Goal: Task Accomplishment & Management: Complete application form

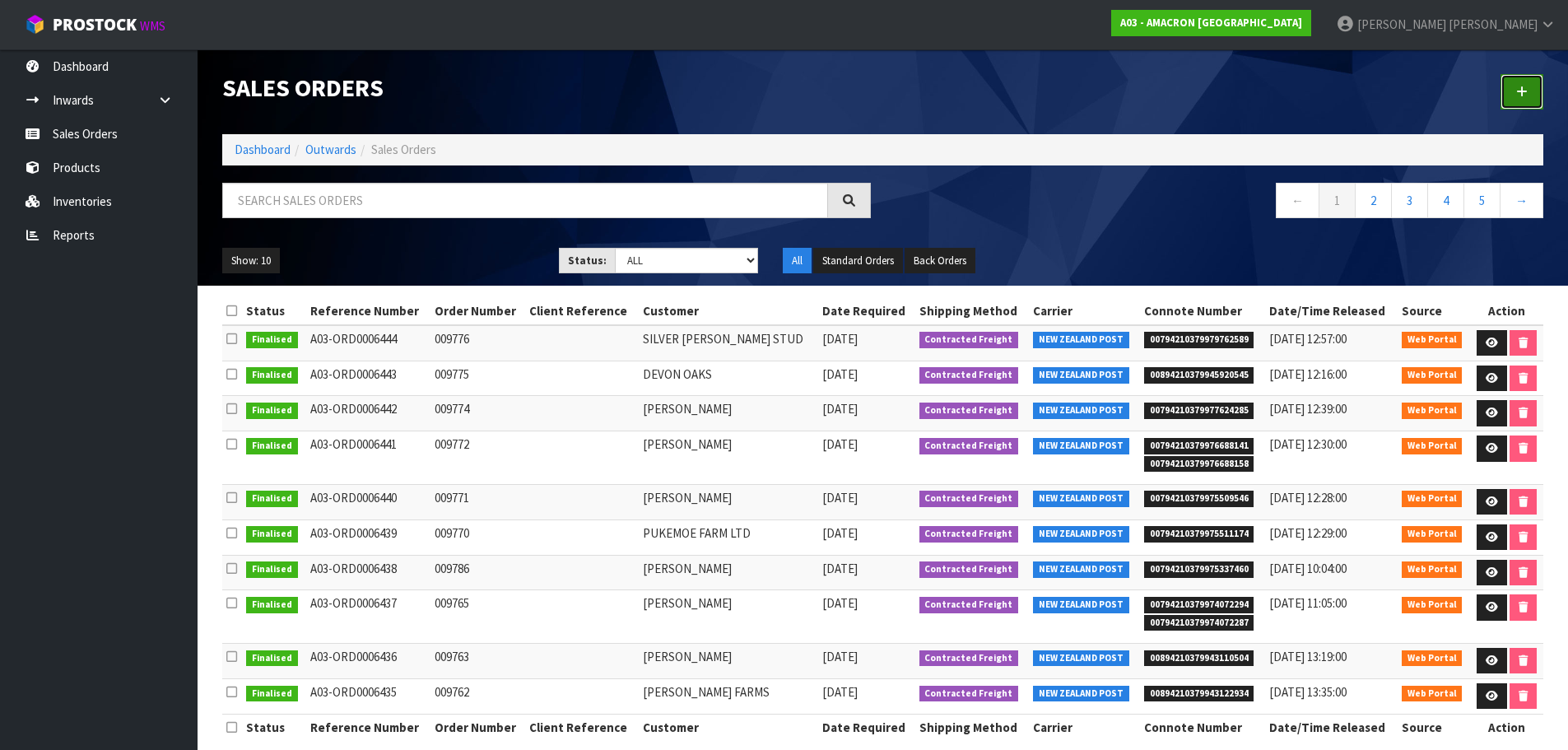
click at [1514, 90] on link at bounding box center [1522, 91] width 43 height 36
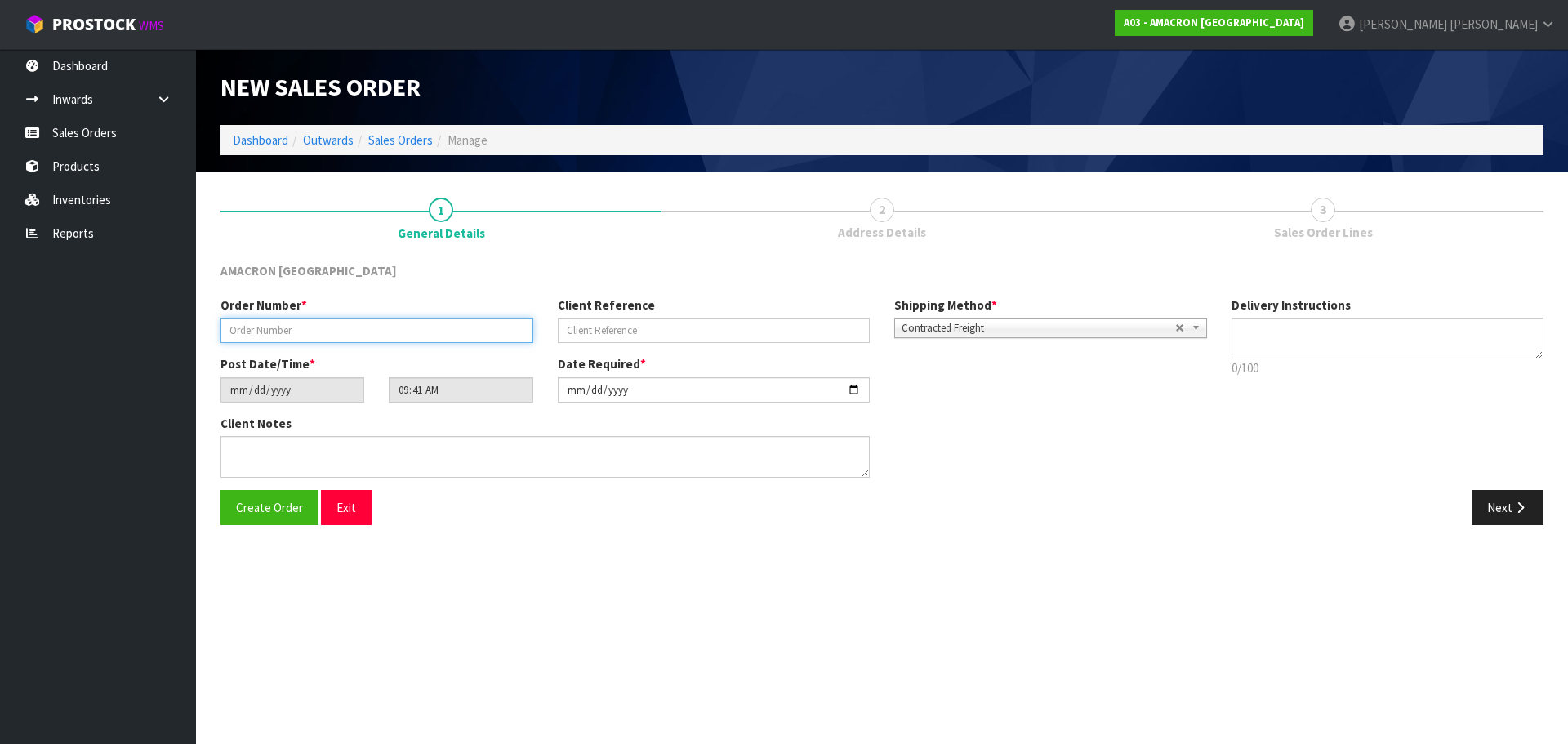
drag, startPoint x: 309, startPoint y: 333, endPoint x: 341, endPoint y: 309, distance: 40.0
click at [309, 333] on input "text" at bounding box center [377, 330] width 313 height 25
type input "009778"
click at [1489, 495] on button "Next" at bounding box center [1507, 507] width 71 height 35
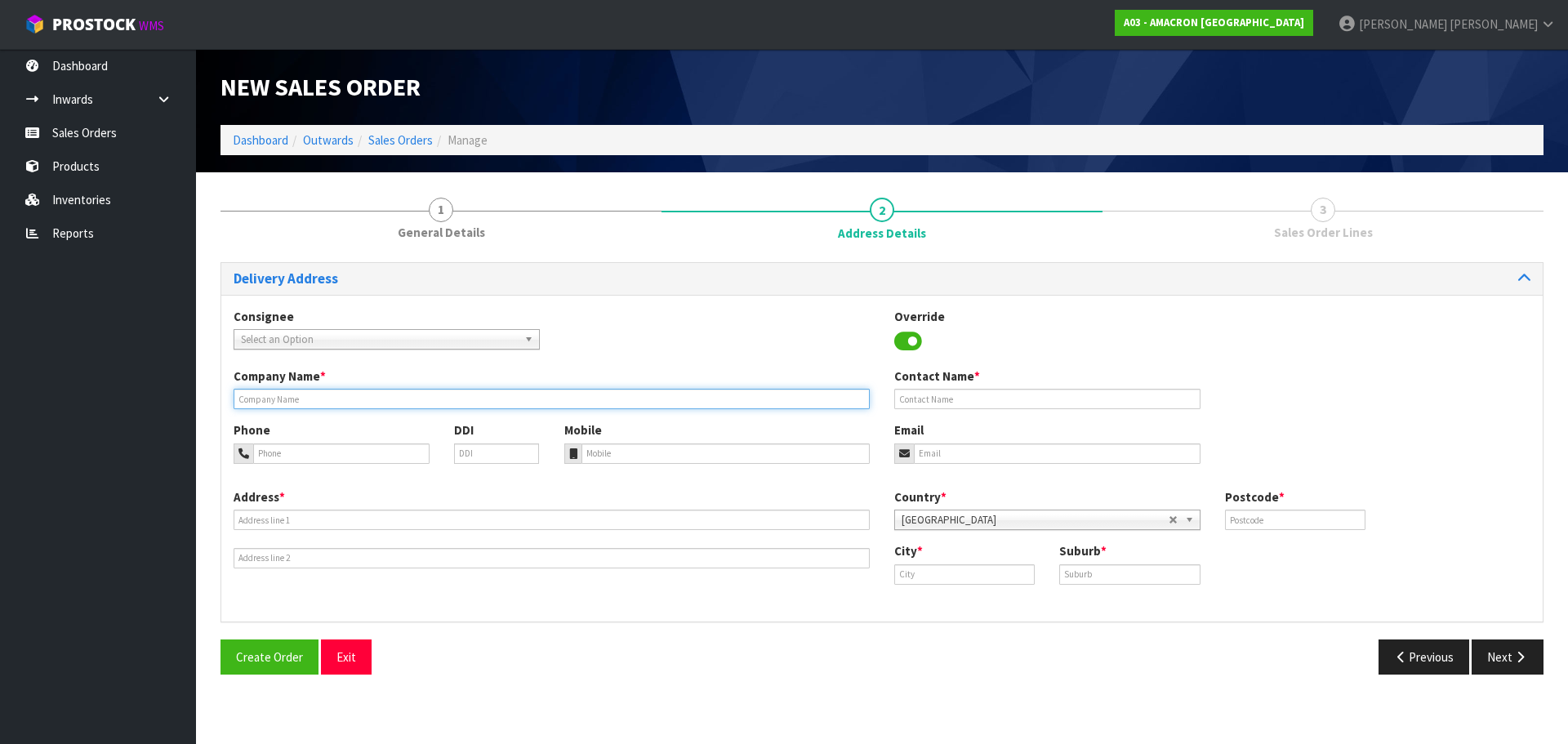
click at [373, 407] on input "text" at bounding box center [551, 399] width 636 height 21
click at [298, 391] on input "text" at bounding box center [551, 399] width 636 height 21
paste input "[PERSON_NAME]"
type input "[PERSON_NAME]"
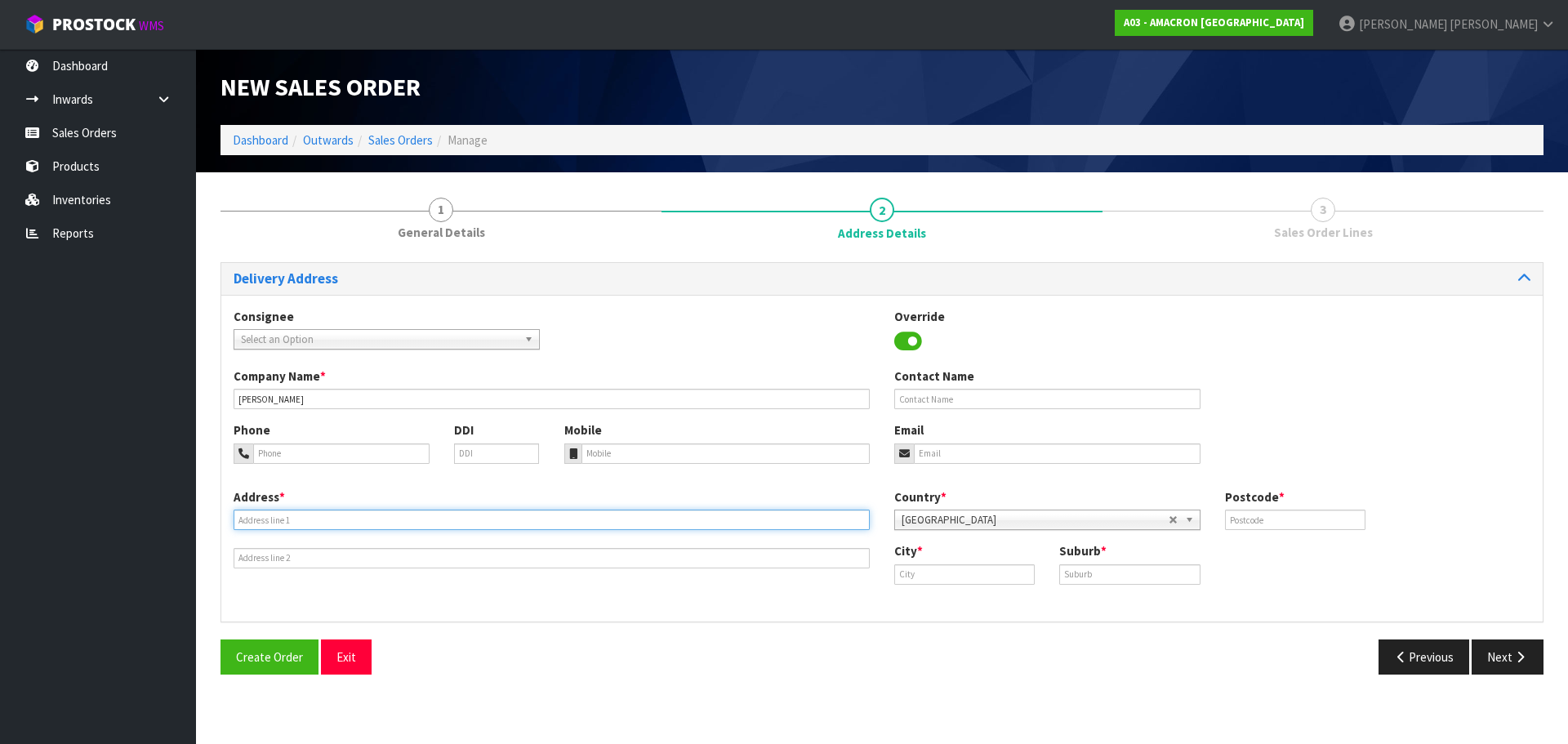
click at [254, 518] on input "text" at bounding box center [551, 519] width 636 height 21
paste input "[STREET_ADDRESS]"
type input "[STREET_ADDRESS]"
click at [939, 574] on input "text" at bounding box center [964, 574] width 140 height 21
paste input "Murupara"
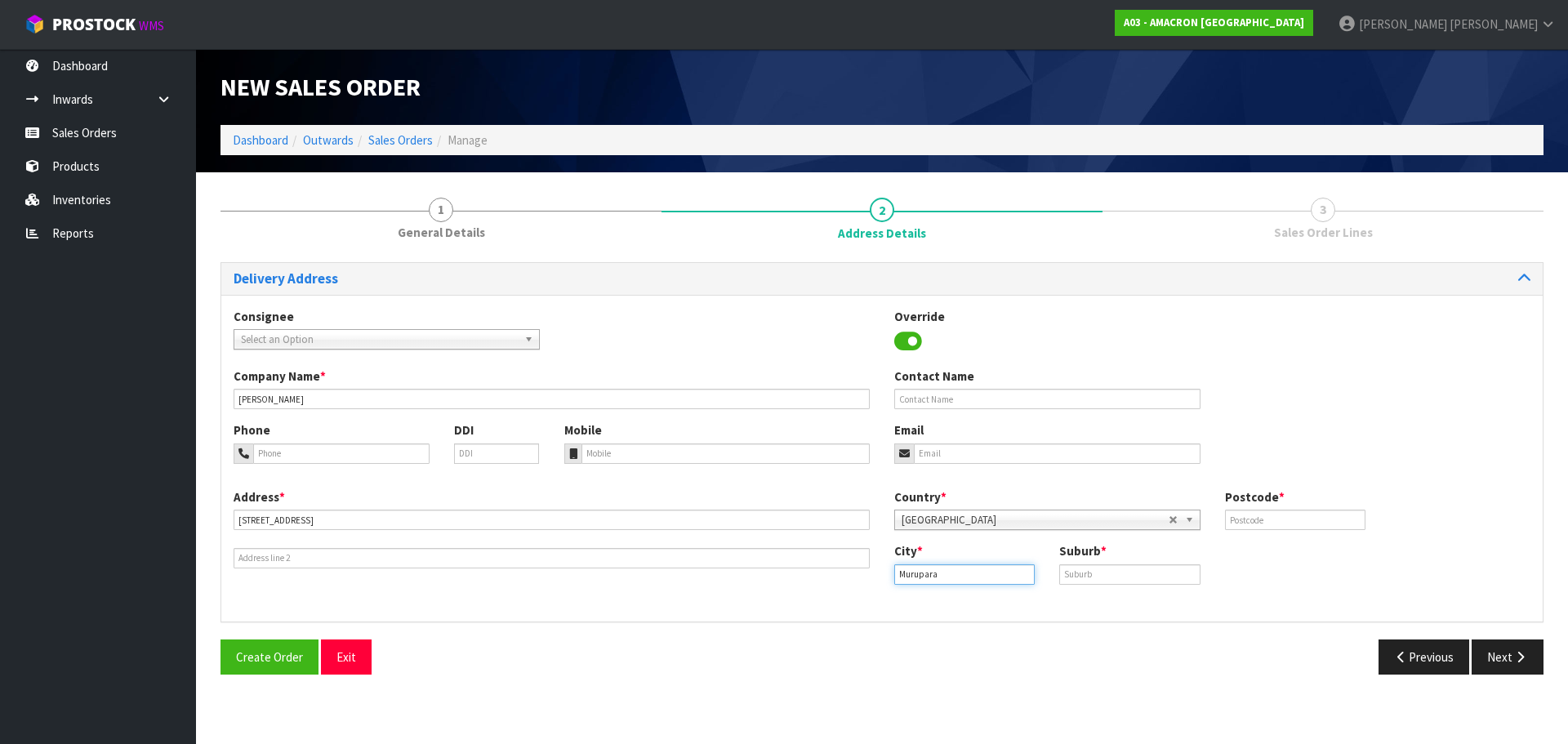
type input "Murupara"
drag, startPoint x: 1148, startPoint y: 580, endPoint x: 1175, endPoint y: 567, distance: 30.0
click at [1148, 580] on input "text" at bounding box center [1129, 574] width 140 height 21
paste input "MURUPARA"
type input "MURUPARA"
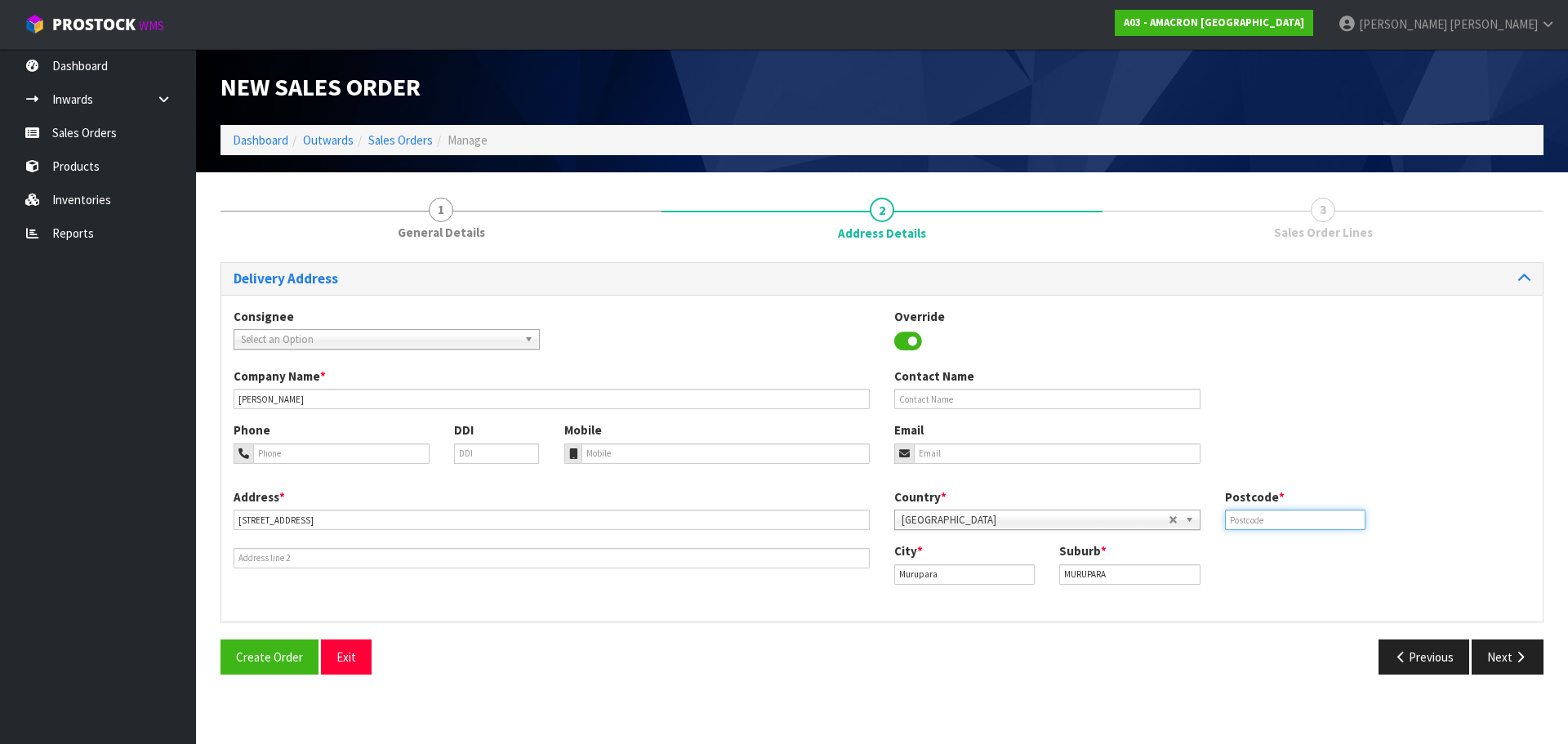
click at [1267, 517] on input "text" at bounding box center [1295, 519] width 140 height 21
type input "3079"
drag, startPoint x: 294, startPoint y: 449, endPoint x: 310, endPoint y: 441, distance: 17.9
click at [294, 449] on input "tel" at bounding box center [341, 453] width 176 height 21
paste input "+ [PHONE_NUMBER]"
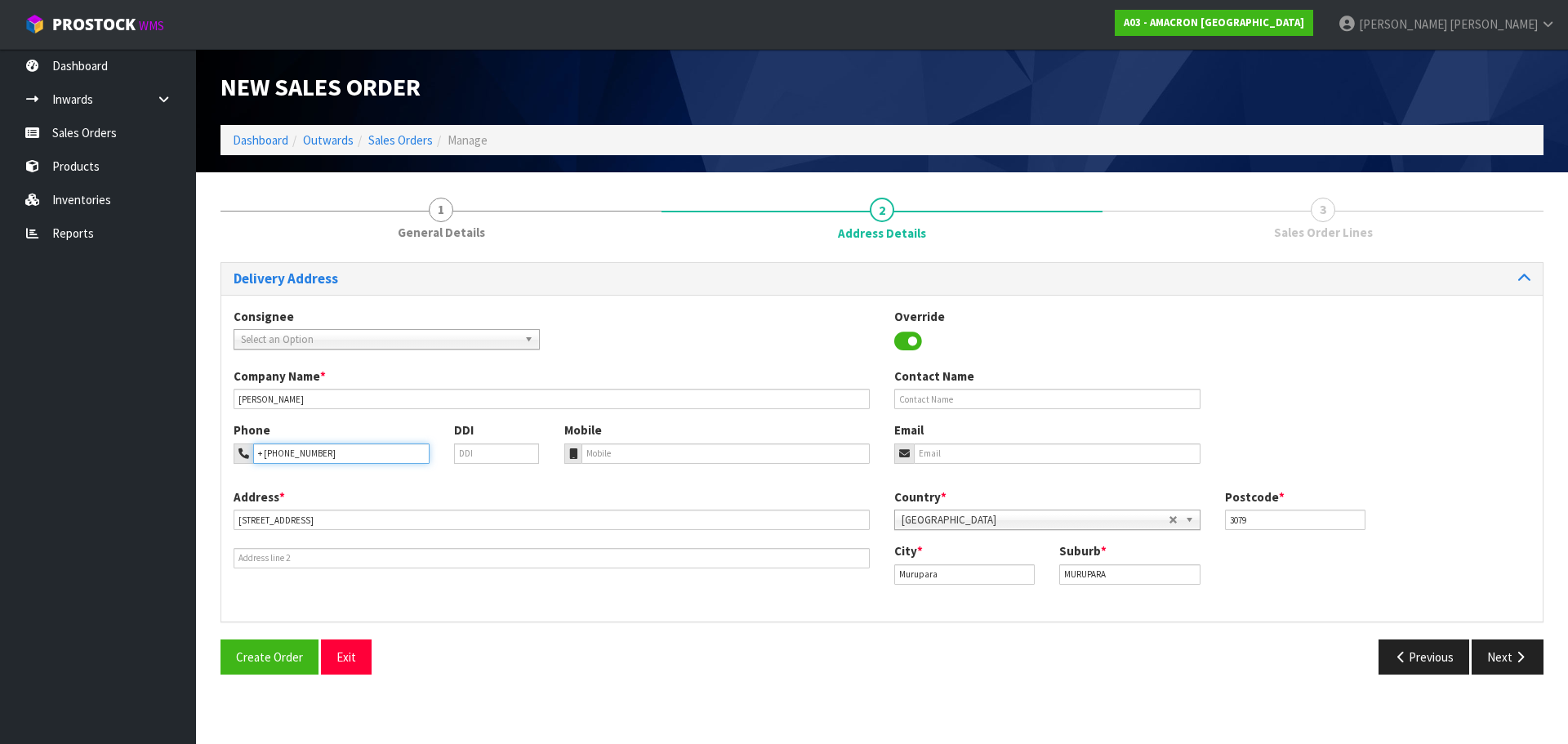
type input "+ [PHONE_NUMBER]"
click at [636, 461] on input "tel" at bounding box center [726, 453] width 289 height 21
paste input "+ [PHONE_NUMBER]"
type input "+ [PHONE_NUMBER]"
drag, startPoint x: 1499, startPoint y: 641, endPoint x: 1500, endPoint y: 661, distance: 20.0
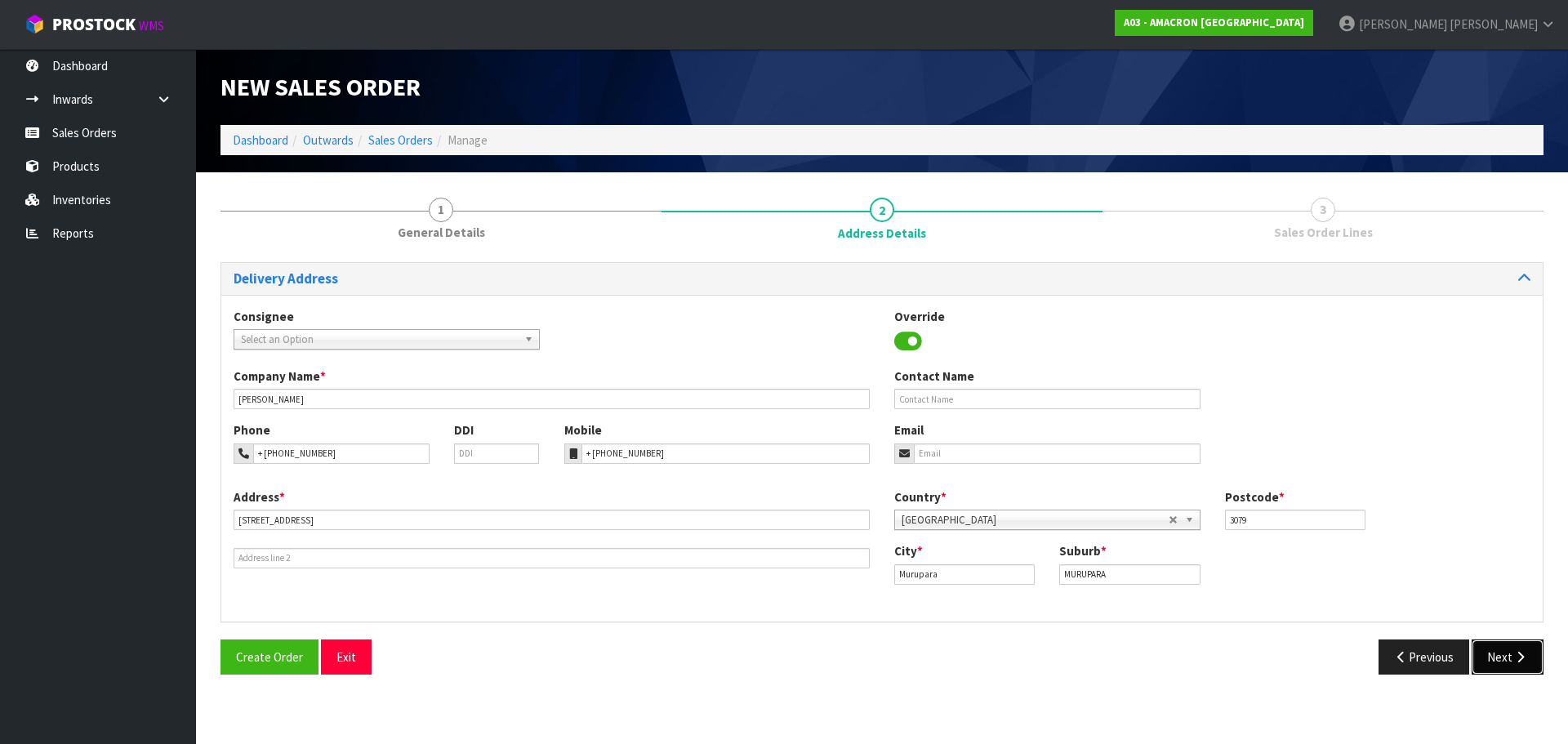
click at [1499, 649] on button "Next" at bounding box center [1507, 656] width 71 height 35
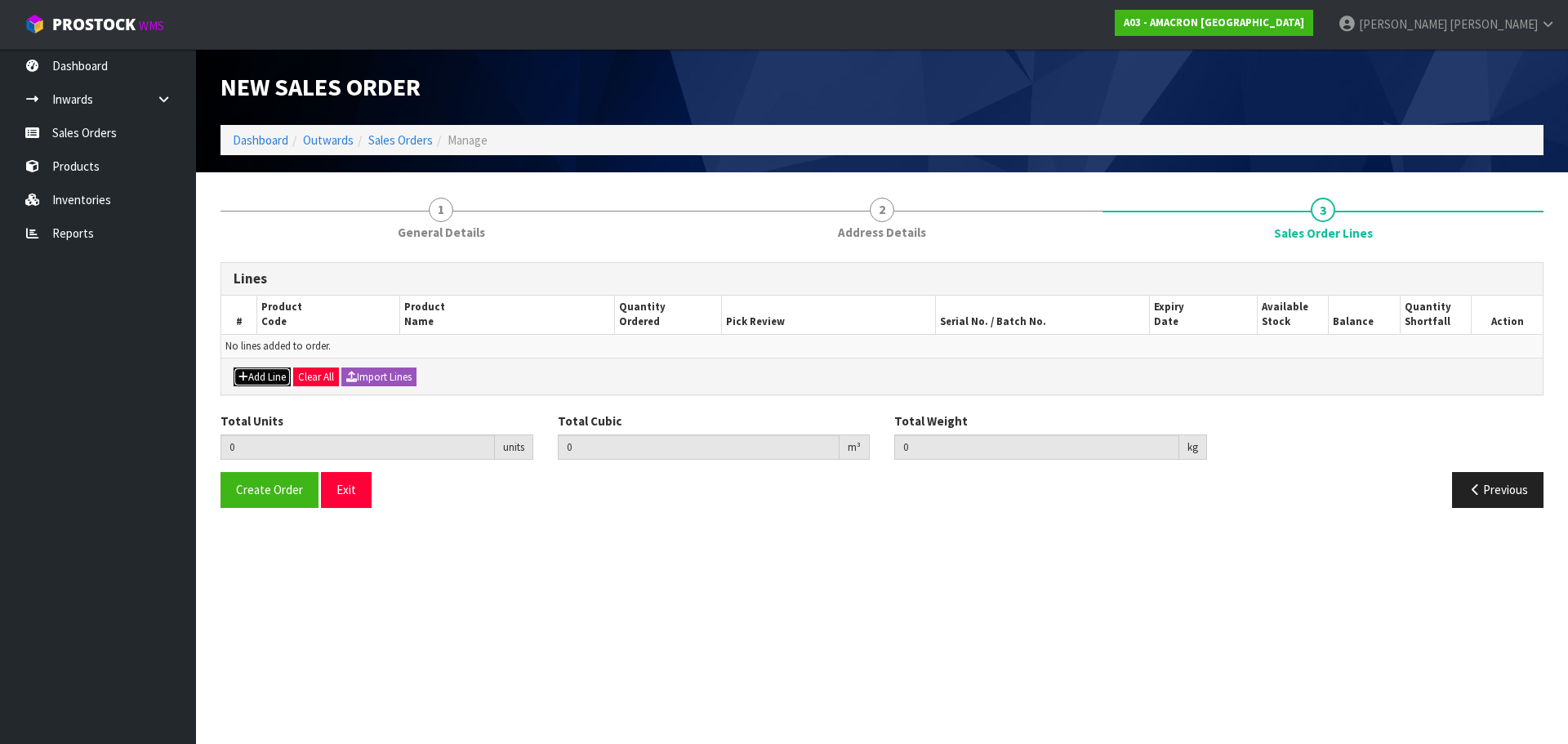
click at [258, 380] on button "Add Line" at bounding box center [261, 377] width 57 height 20
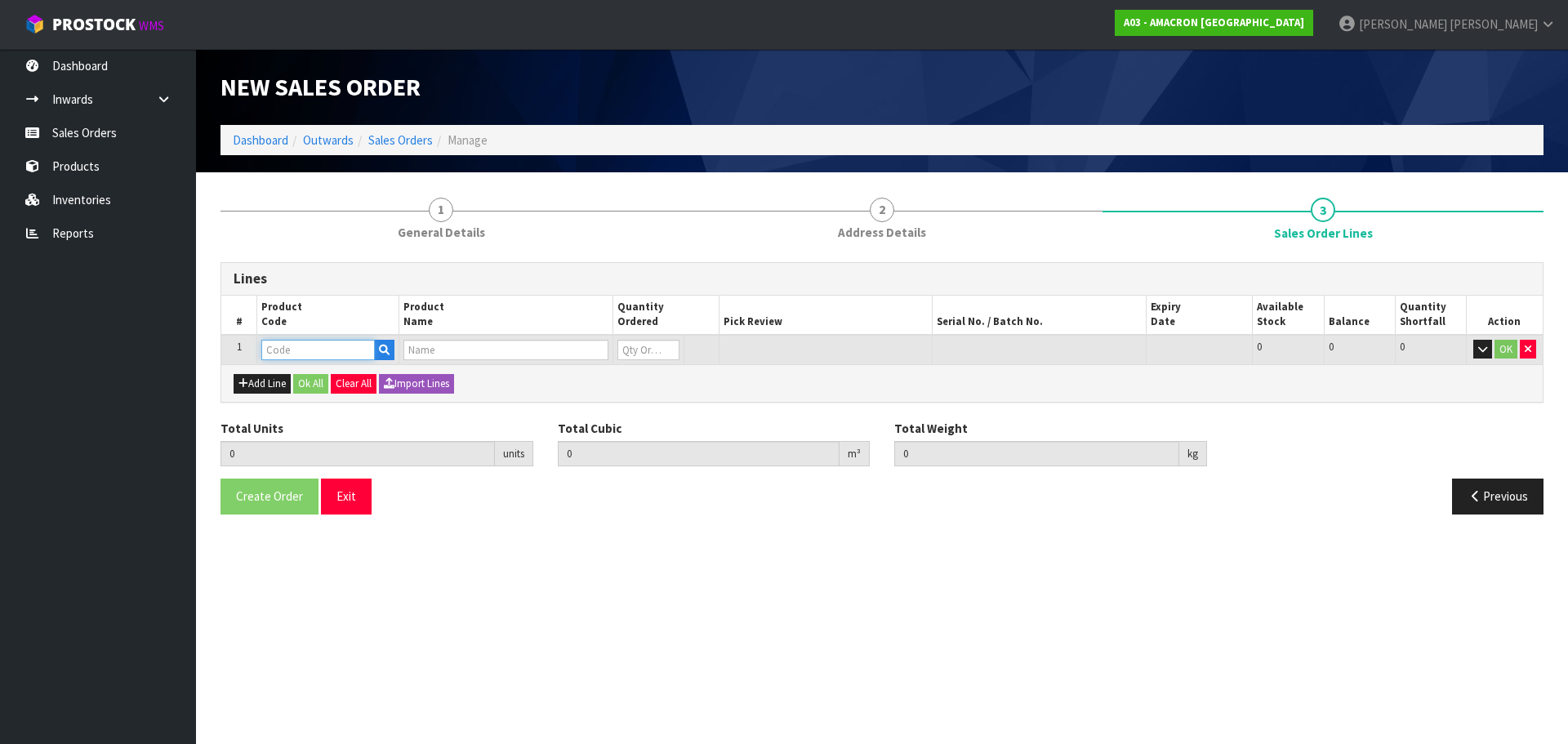
click at [296, 344] on input "text" at bounding box center [318, 350] width 114 height 21
type input "KUR"
click at [334, 402] on link "KUR 03" at bounding box center [326, 400] width 129 height 22
type input "KUR03"
type input "0.000000"
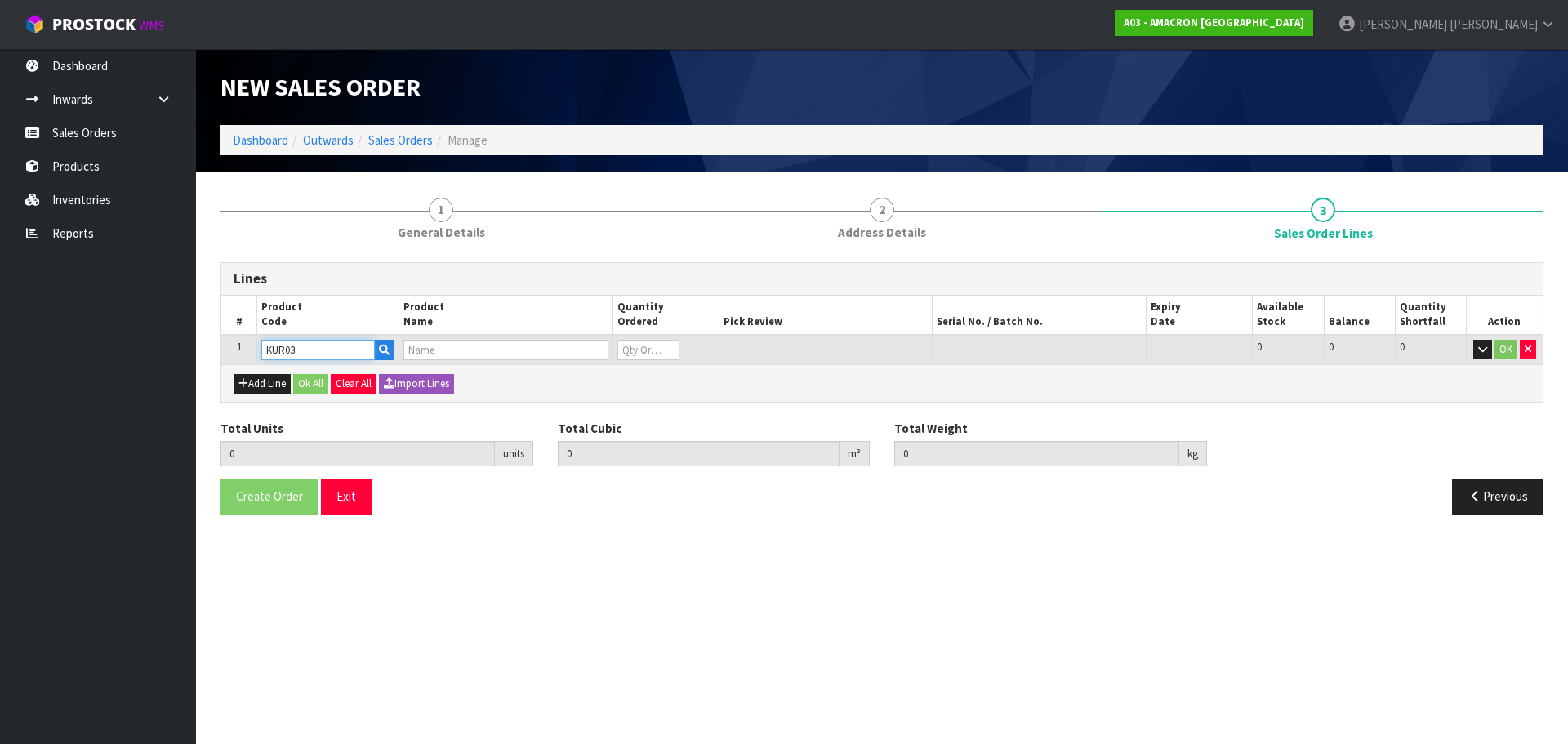
type input "0.000"
type input "KURASYN 360X 3.75LT"
type input "0"
click at [634, 352] on input "0" at bounding box center [648, 350] width 62 height 21
type input "0"
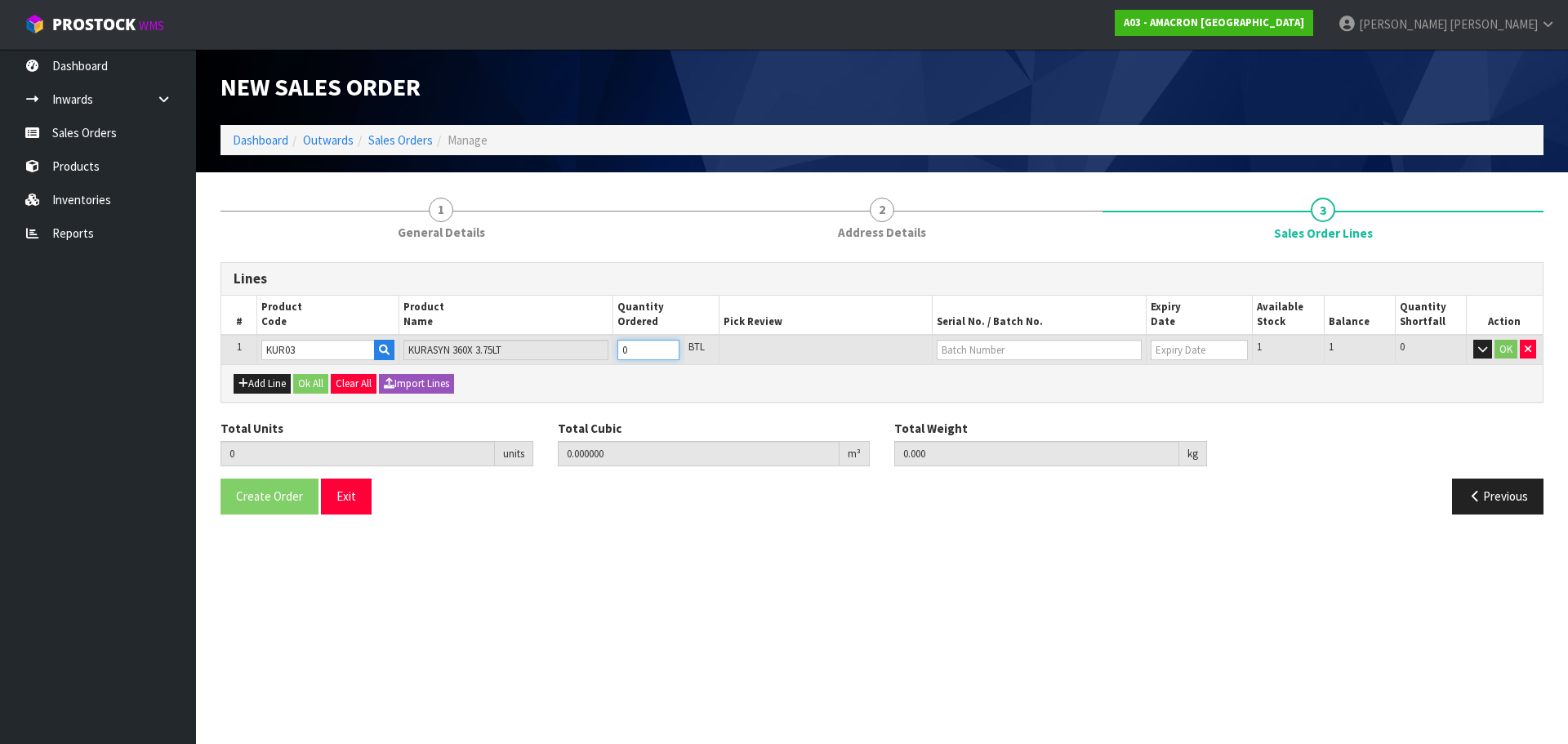
type input "0"
type input "1"
type input "0.008192"
type input "4.6"
type input "1"
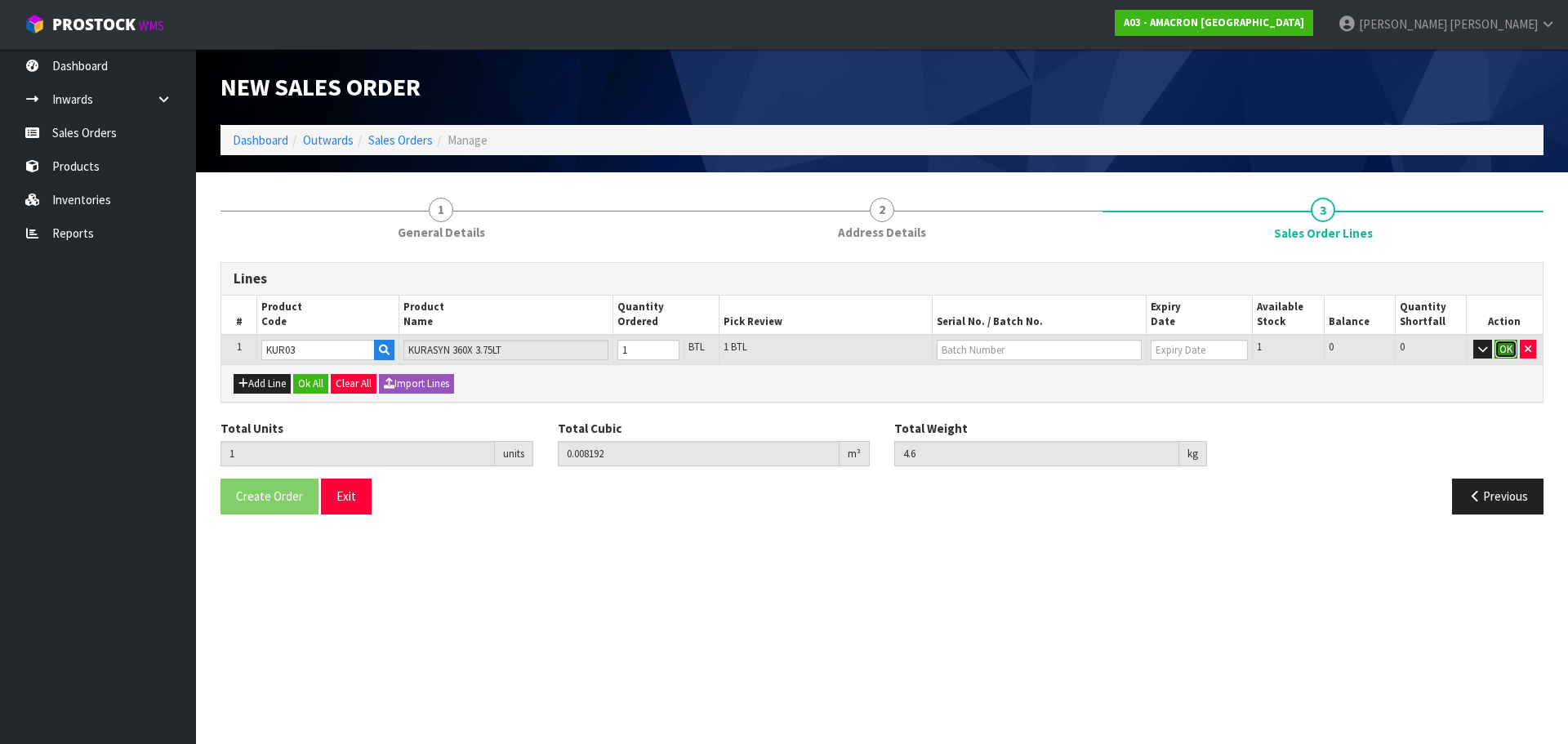
click at [1501, 353] on button "OK" at bounding box center [1506, 350] width 23 height 20
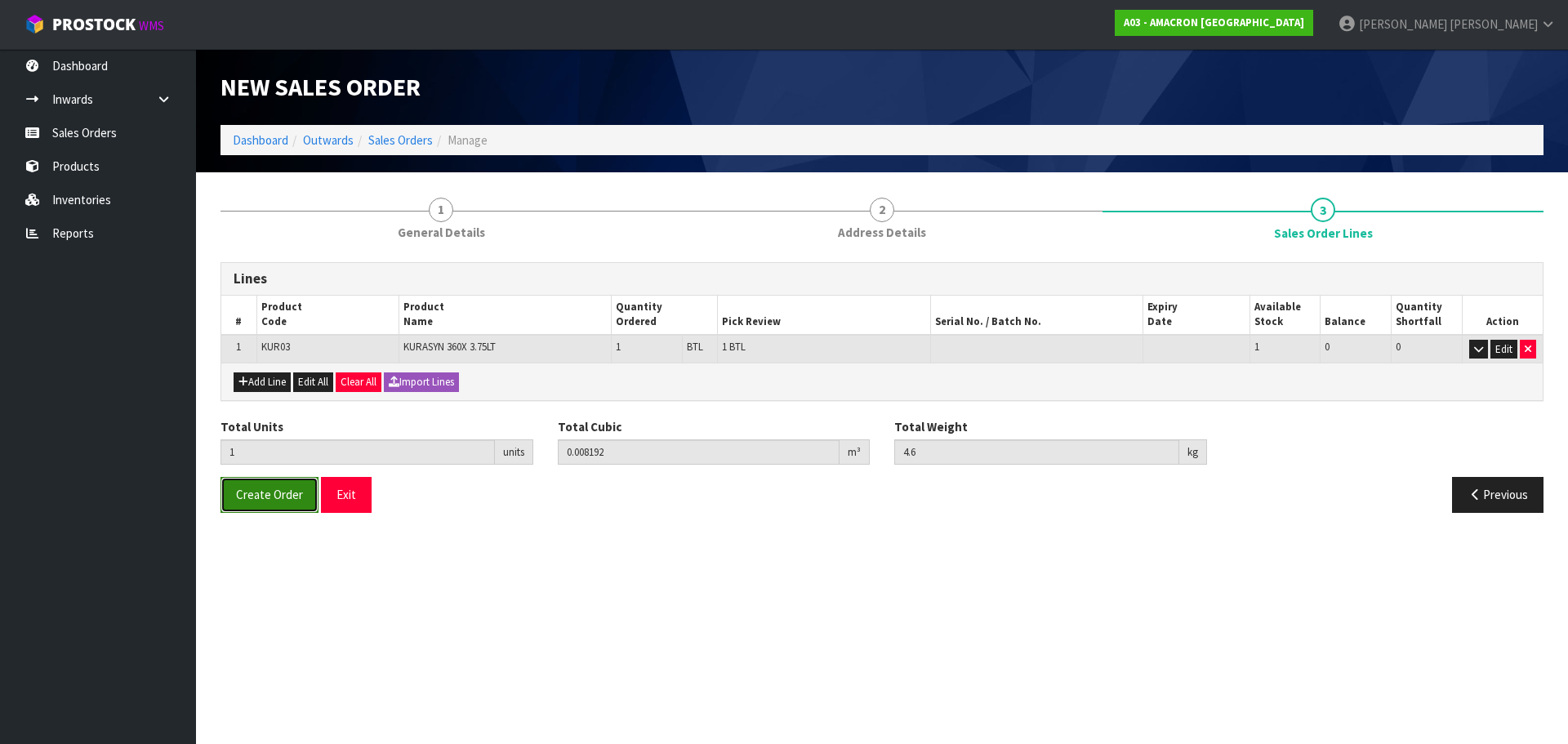
click at [278, 496] on span "Create Order" at bounding box center [269, 494] width 67 height 15
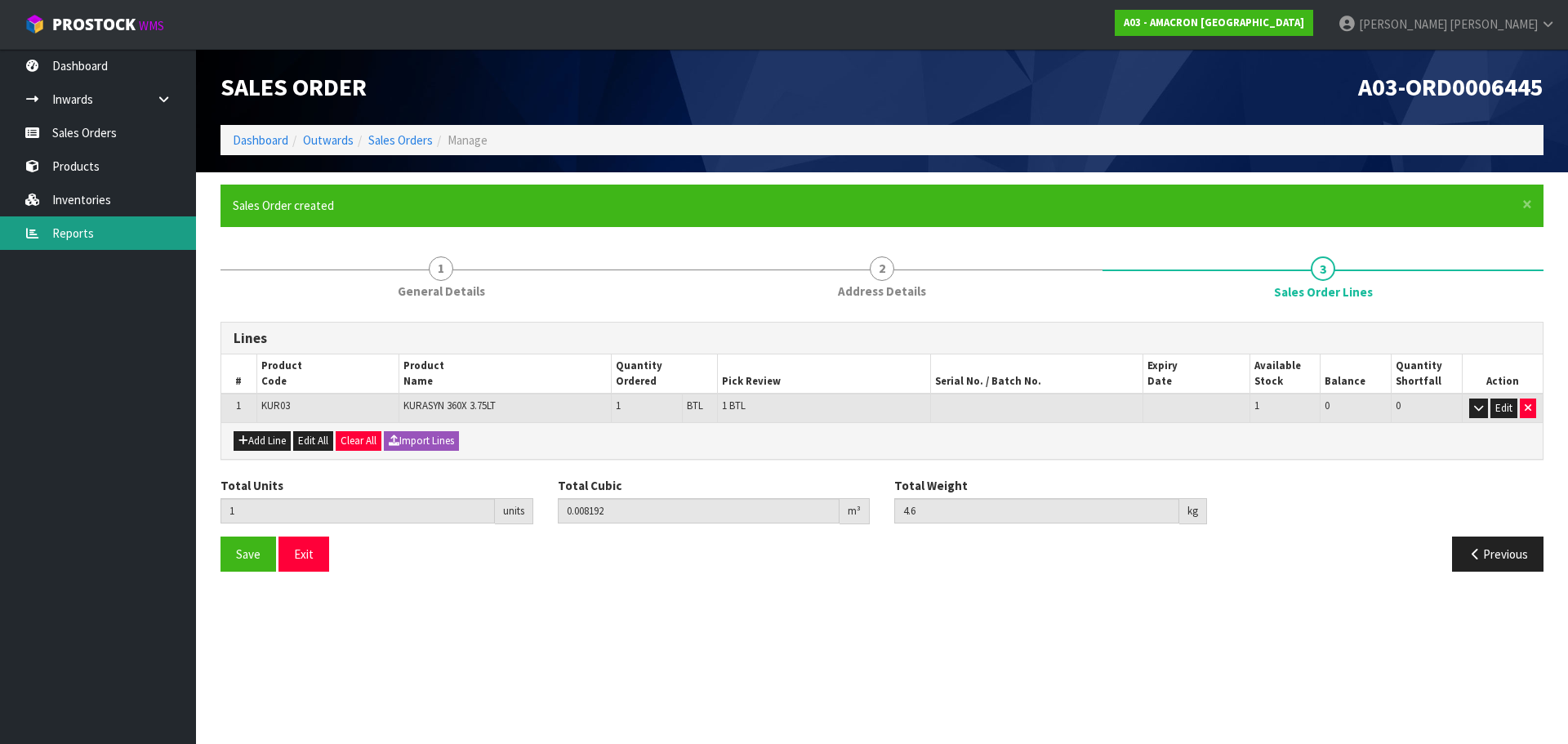
click at [81, 231] on link "Reports" at bounding box center [98, 232] width 196 height 33
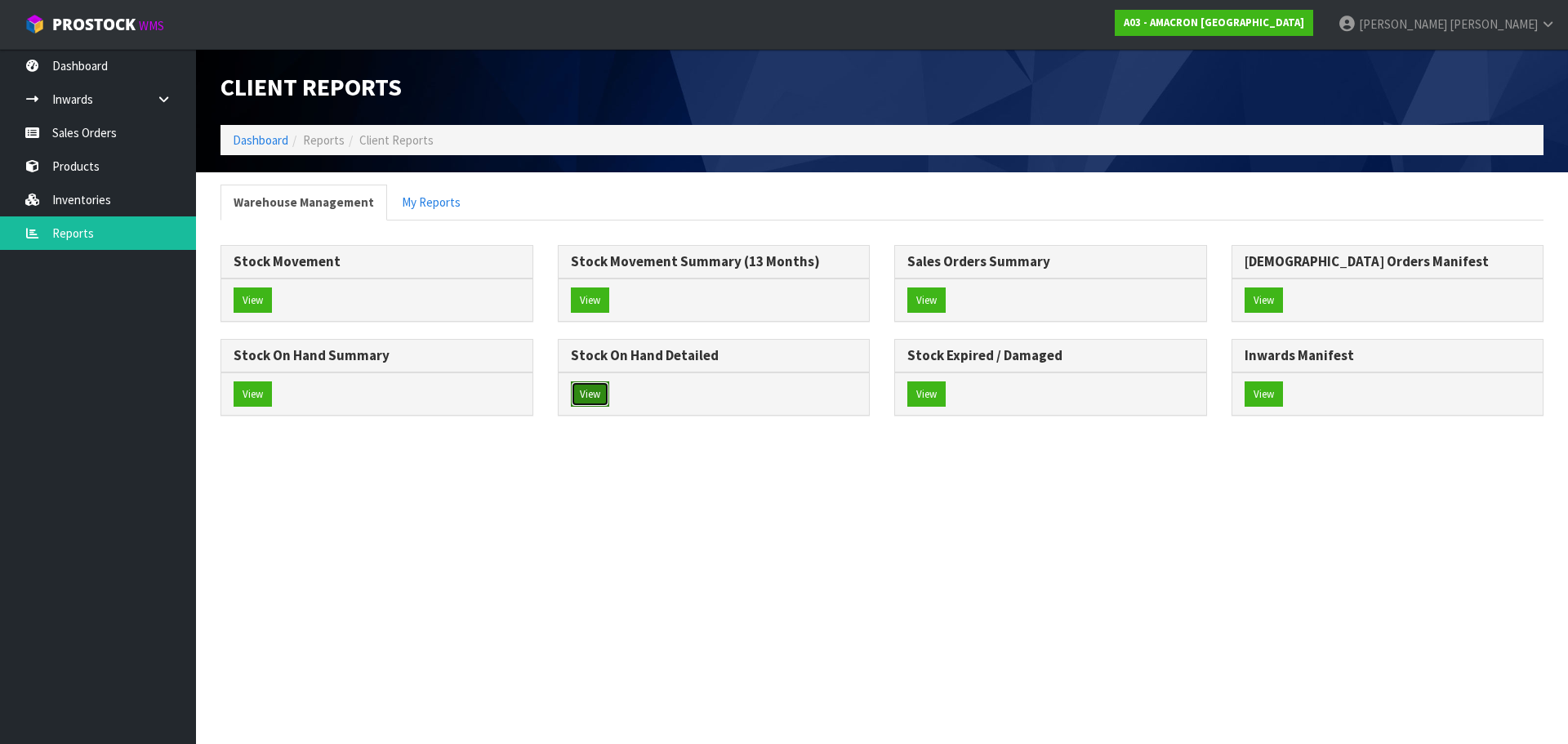
click at [600, 394] on button "View" at bounding box center [590, 394] width 38 height 26
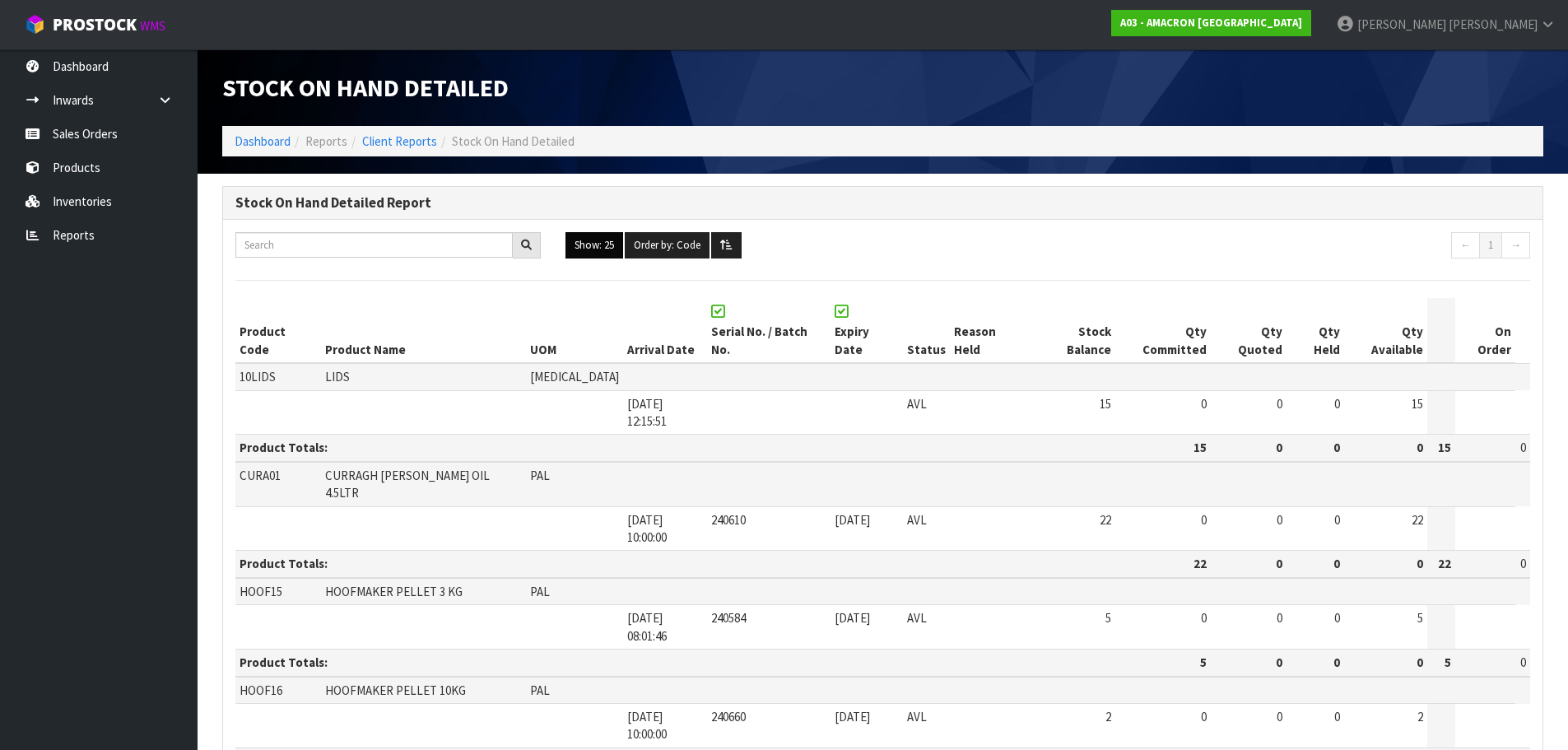
click at [603, 243] on button "Show: 25" at bounding box center [593, 245] width 57 height 26
click at [609, 385] on link "ALL" at bounding box center [631, 388] width 130 height 22
click at [88, 120] on link "Sales Orders" at bounding box center [98, 133] width 198 height 34
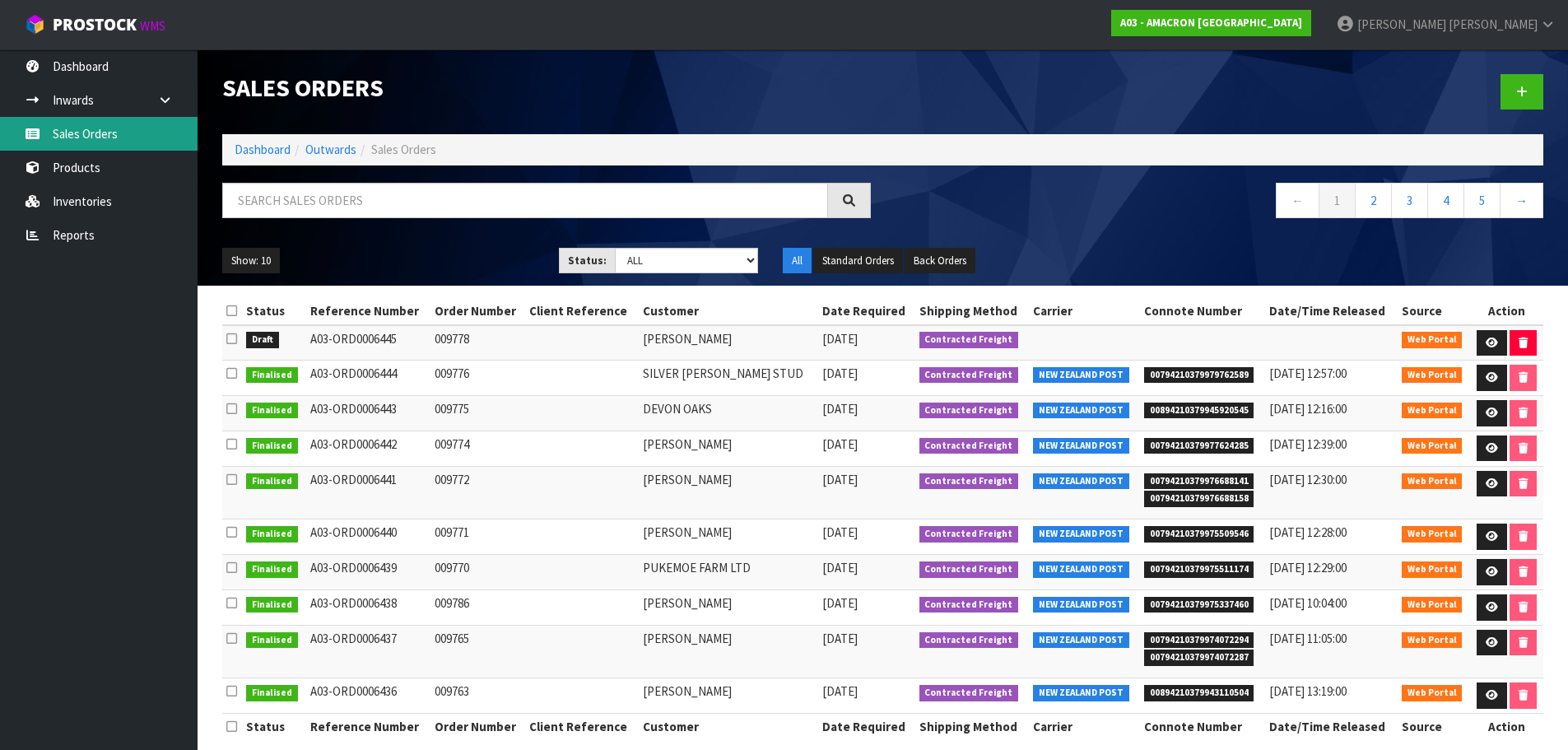
click at [70, 140] on link "Sales Orders" at bounding box center [98, 133] width 198 height 34
click at [1515, 98] on link at bounding box center [1522, 91] width 43 height 36
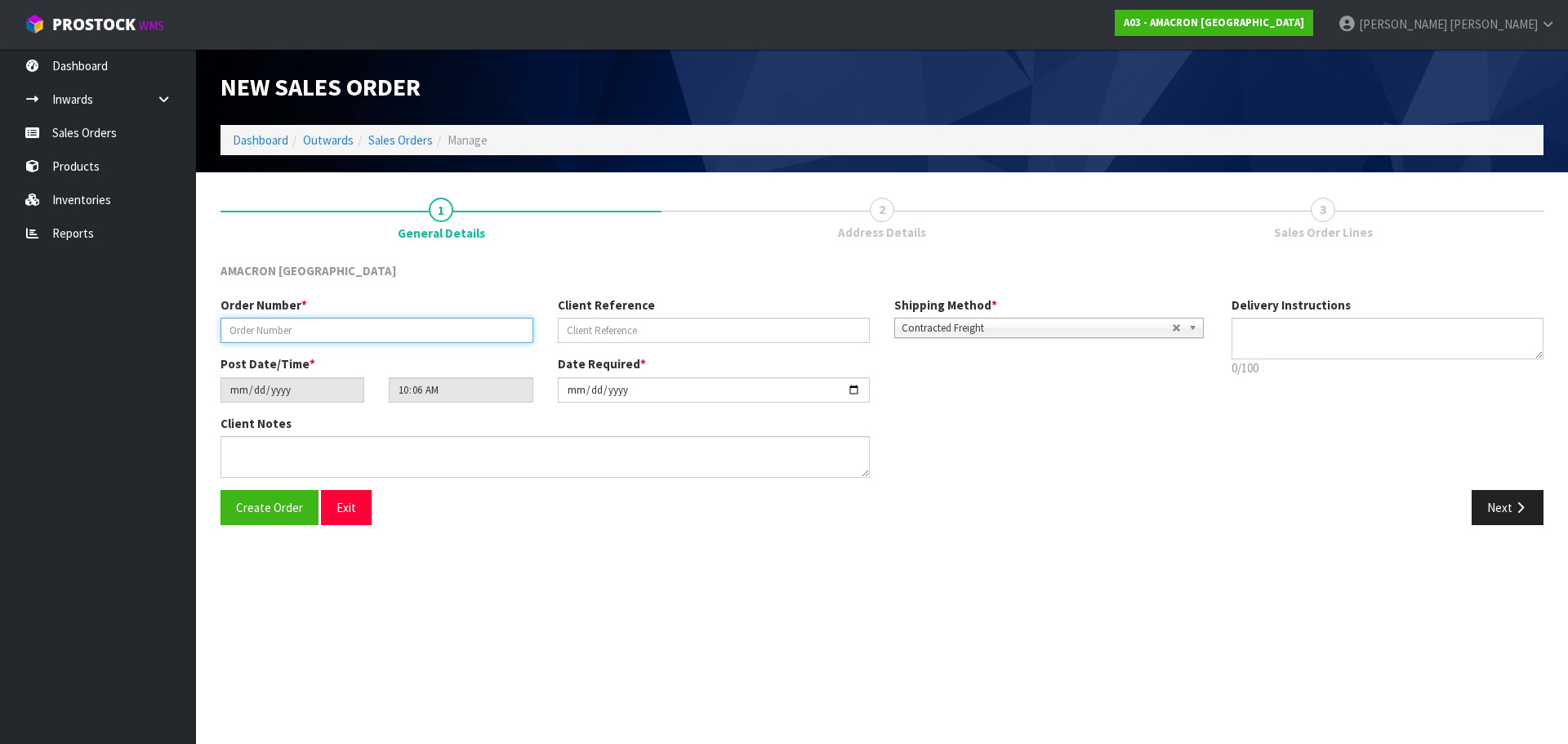
click at [372, 337] on input "text" at bounding box center [377, 330] width 313 height 25
type input "009760"
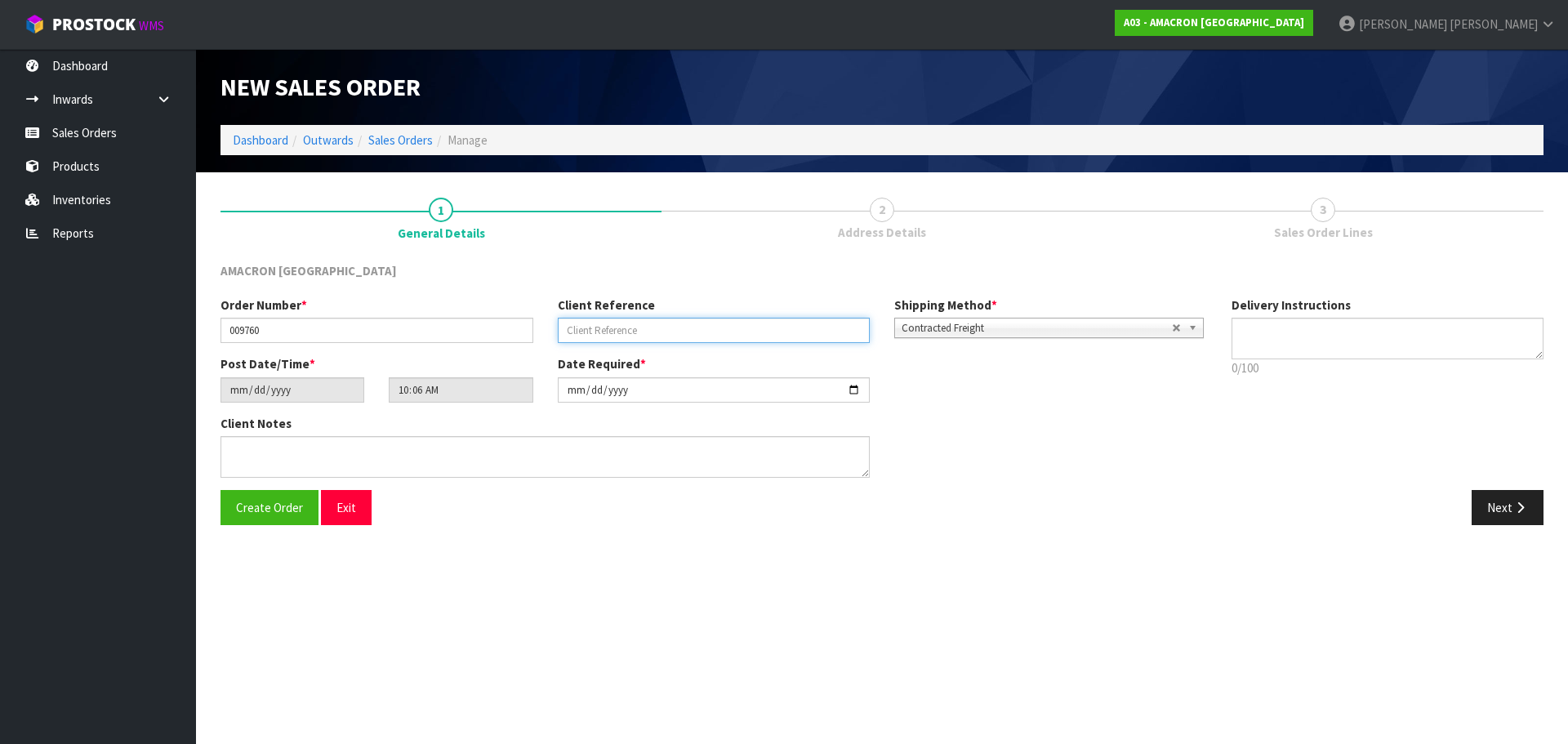
click at [654, 342] on input "text" at bounding box center [714, 330] width 313 height 25
type input "PLEASE SEND EXPRESS FAST COURIER!"
click at [1520, 509] on icon "button" at bounding box center [1519, 507] width 15 height 13
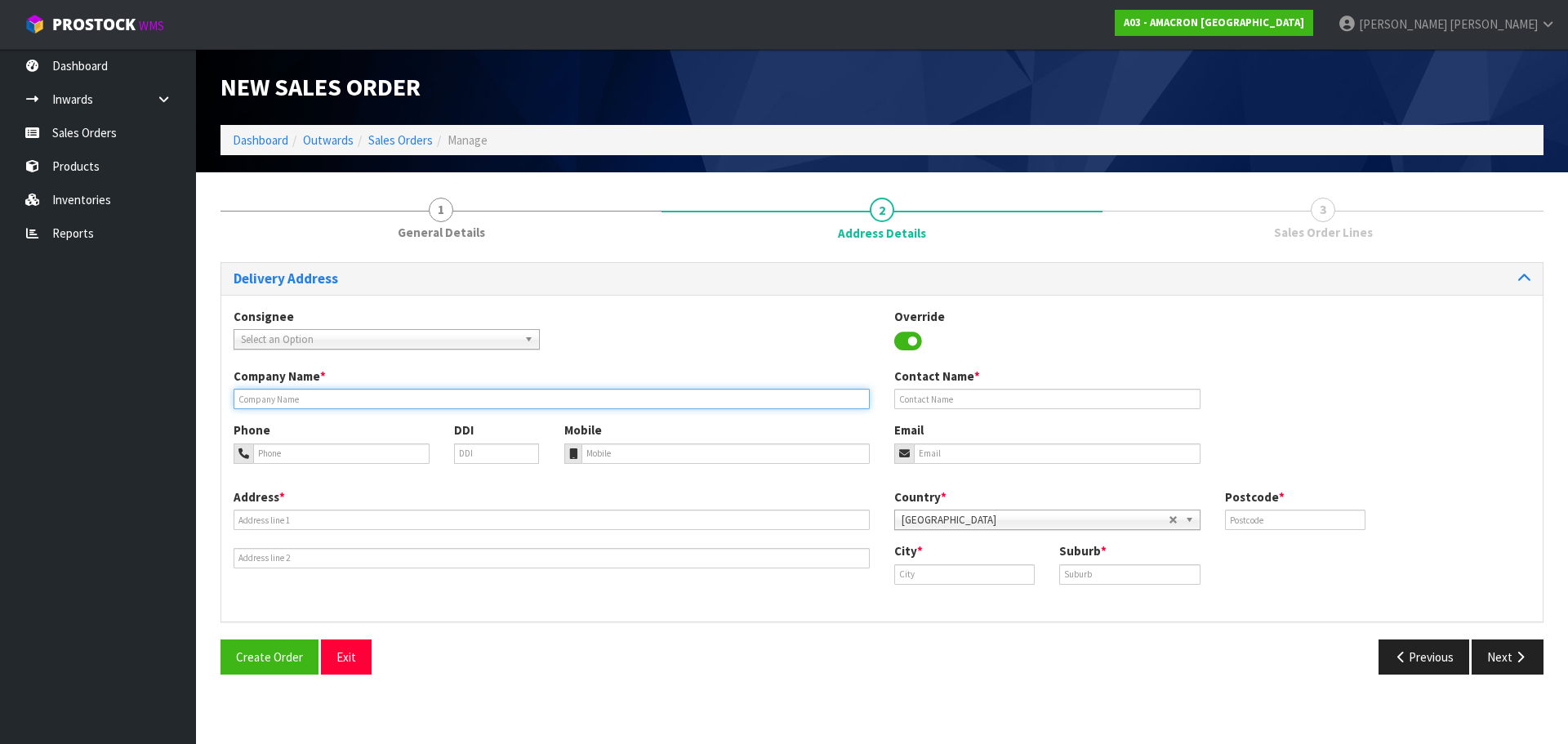
click at [259, 393] on input "text" at bounding box center [551, 399] width 636 height 21
drag, startPoint x: 305, startPoint y: 394, endPoint x: 313, endPoint y: 407, distance: 15.3
click at [305, 394] on input "text" at bounding box center [551, 399] width 636 height 21
paste input "[PERSON_NAME]"
type input "[PERSON_NAME]"
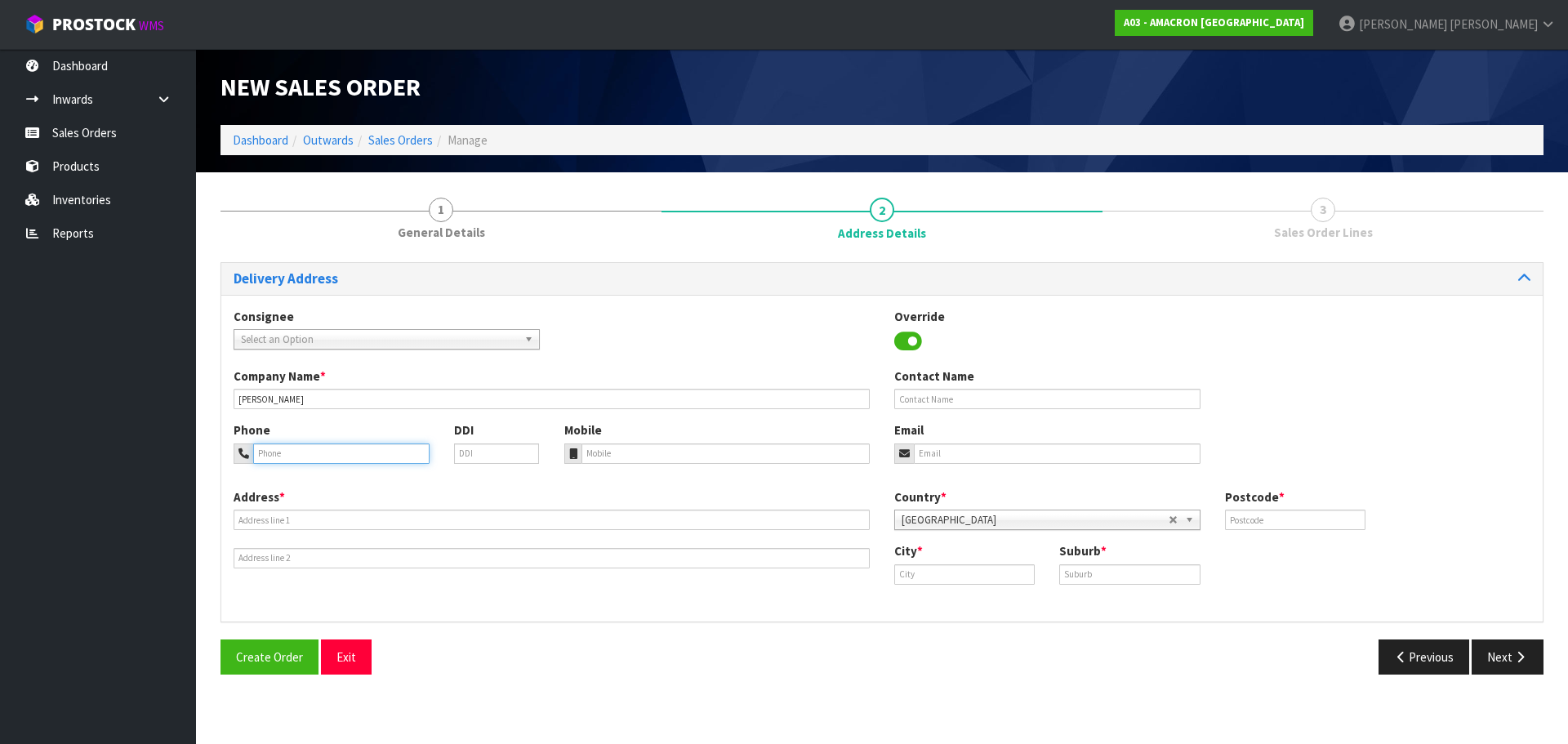
drag, startPoint x: 306, startPoint y: 455, endPoint x: 323, endPoint y: 455, distance: 17.0
click at [306, 455] on input "tel" at bounding box center [341, 453] width 176 height 21
paste input "+ (642) 189-3129"
type input "+ (642) 189-3129"
click at [671, 446] on input "tel" at bounding box center [726, 453] width 289 height 21
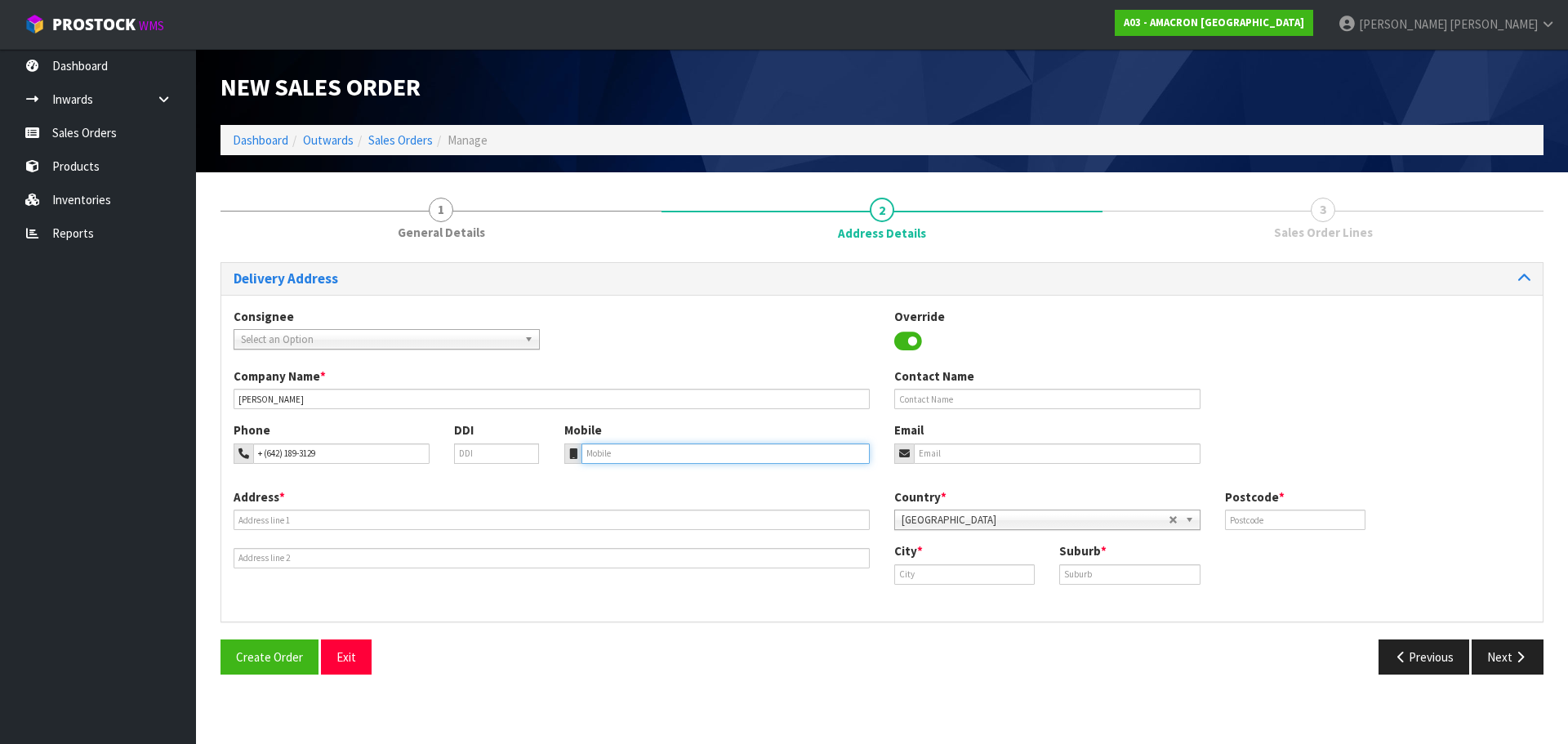
paste input "+ (642) 189-3129"
type input "+ (642) 189-3129"
click at [299, 516] on input "text" at bounding box center [551, 519] width 636 height 21
paste input "[STREET_ADDRESS]"
type input "[STREET_ADDRESS]"
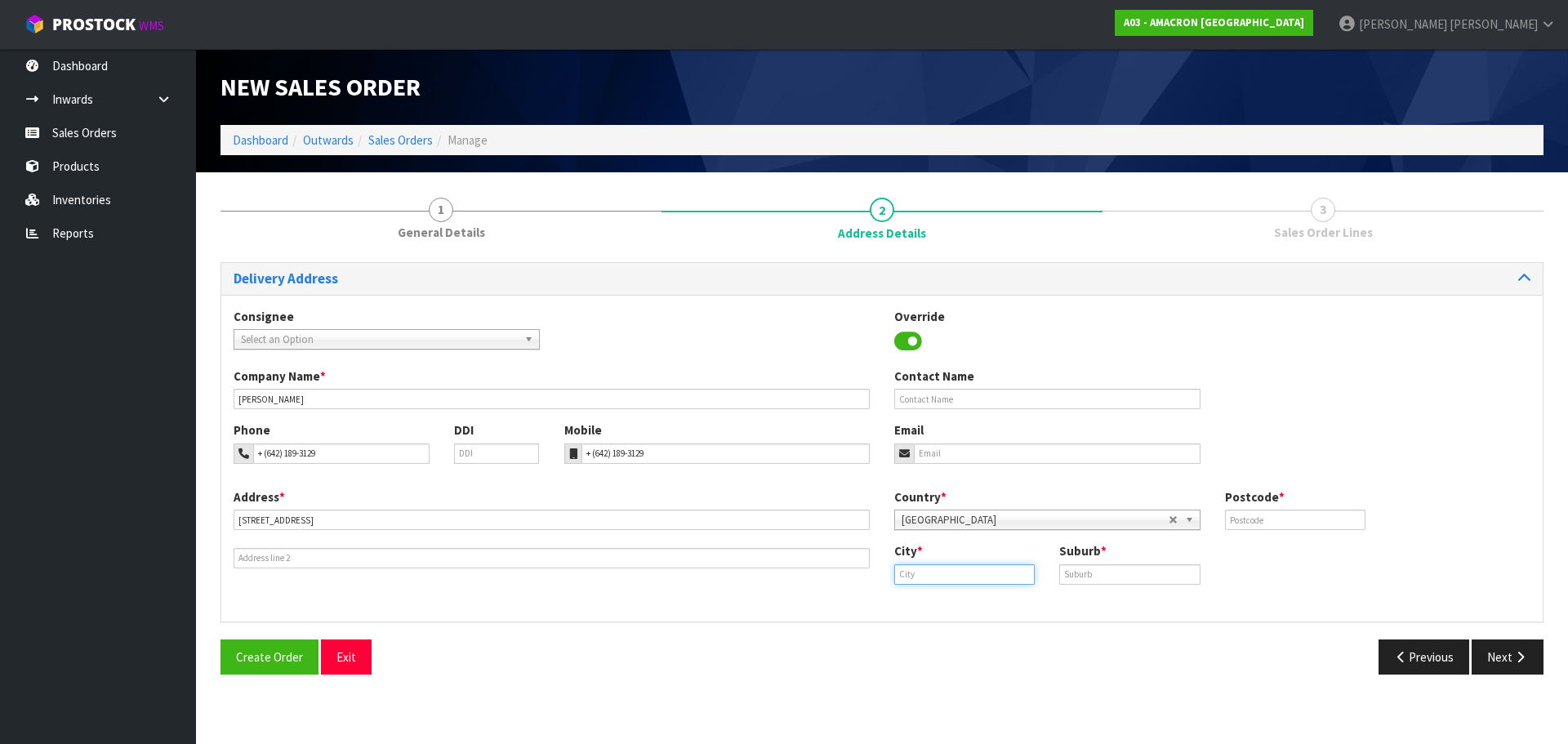
click at [948, 573] on input "text" at bounding box center [964, 574] width 140 height 21
paste input "[GEOGRAPHIC_DATA]"
type input "[GEOGRAPHIC_DATA]"
click at [1099, 577] on input "text" at bounding box center [1129, 574] width 140 height 21
paste input "[GEOGRAPHIC_DATA]"
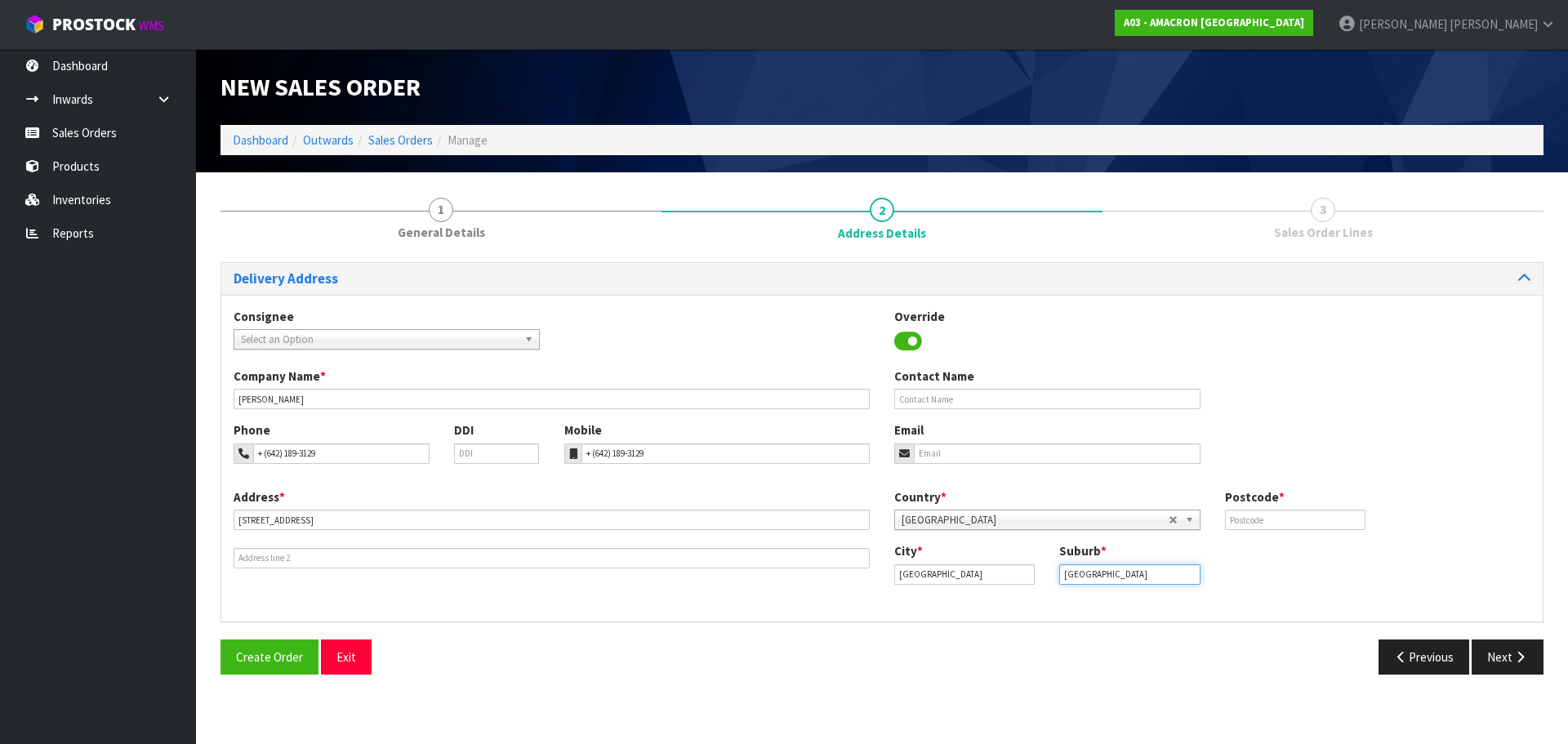
type input "[GEOGRAPHIC_DATA]"
click at [1249, 523] on input "text" at bounding box center [1295, 519] width 140 height 21
type input "1071"
click at [1496, 644] on button "Next" at bounding box center [1507, 656] width 71 height 35
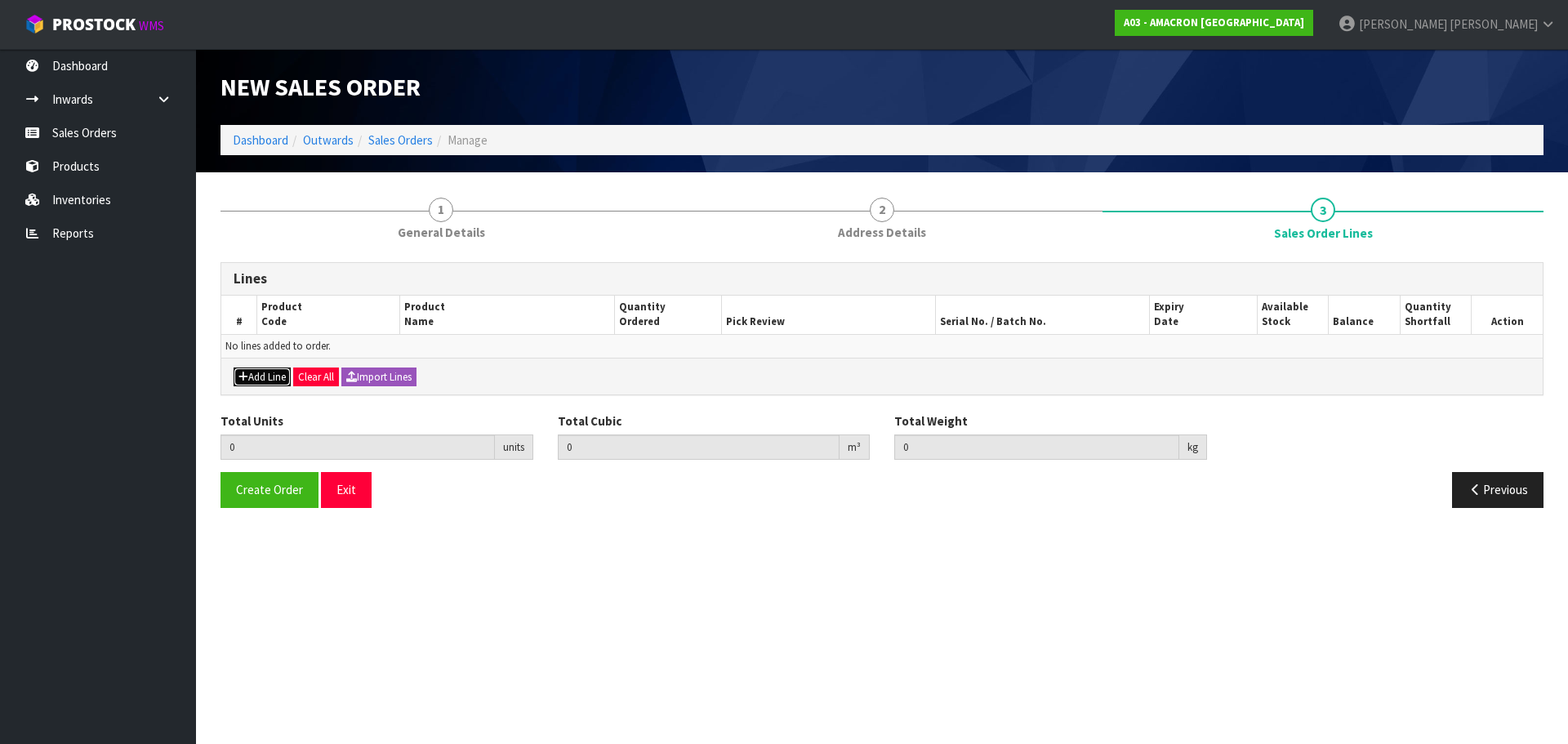
click at [272, 367] on button "Add Line" at bounding box center [261, 377] width 57 height 20
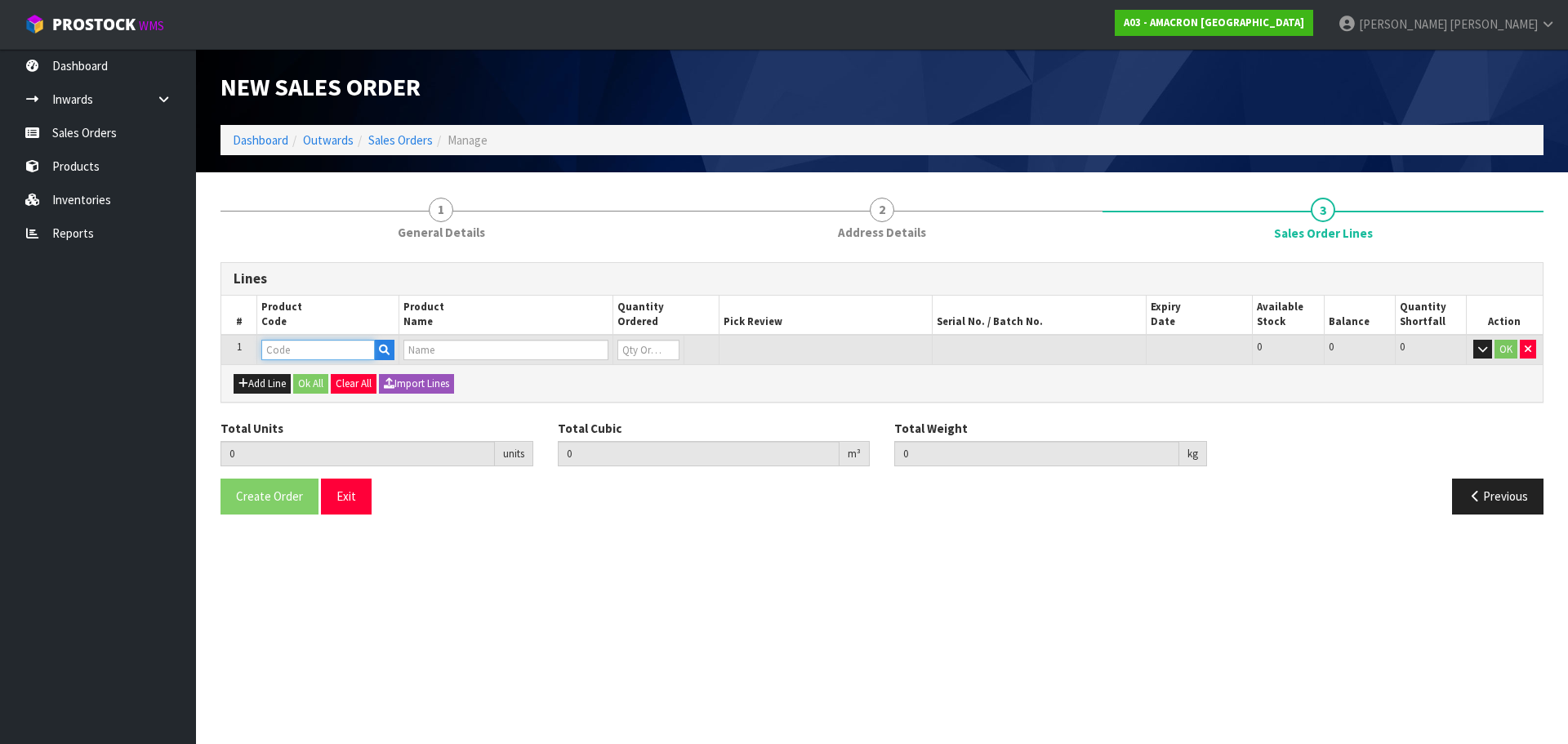
click at [306, 341] on input "text" at bounding box center [318, 350] width 114 height 21
type input "SCP"
click at [313, 375] on link "SCP 1.7" at bounding box center [326, 377] width 129 height 22
type input "SCP1.7"
type input "0.000000"
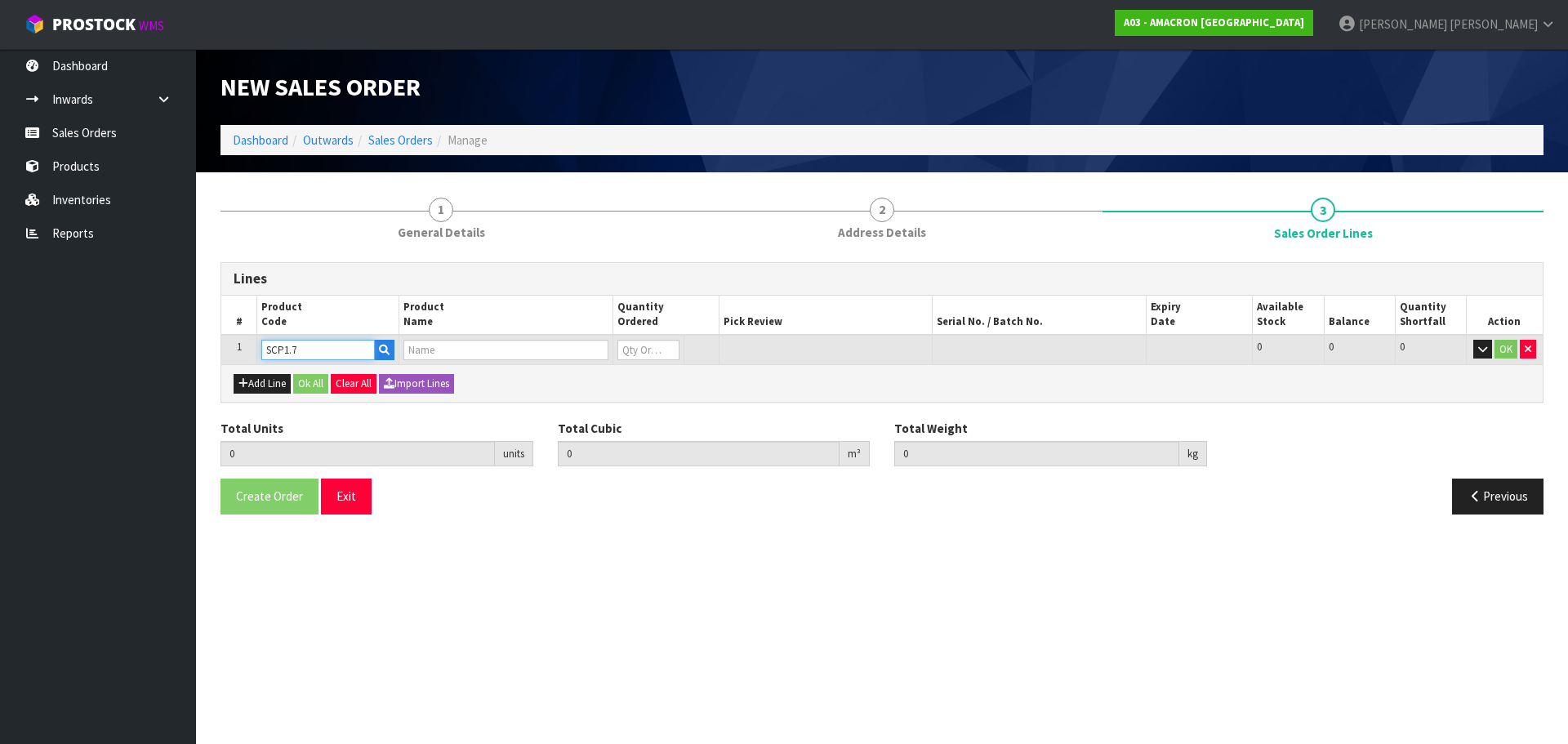
type input "0.000"
type input "SAND CLEAR PLUS 1.7KG"
type input "0"
click at [632, 346] on input "0" at bounding box center [648, 350] width 62 height 21
type input "0"
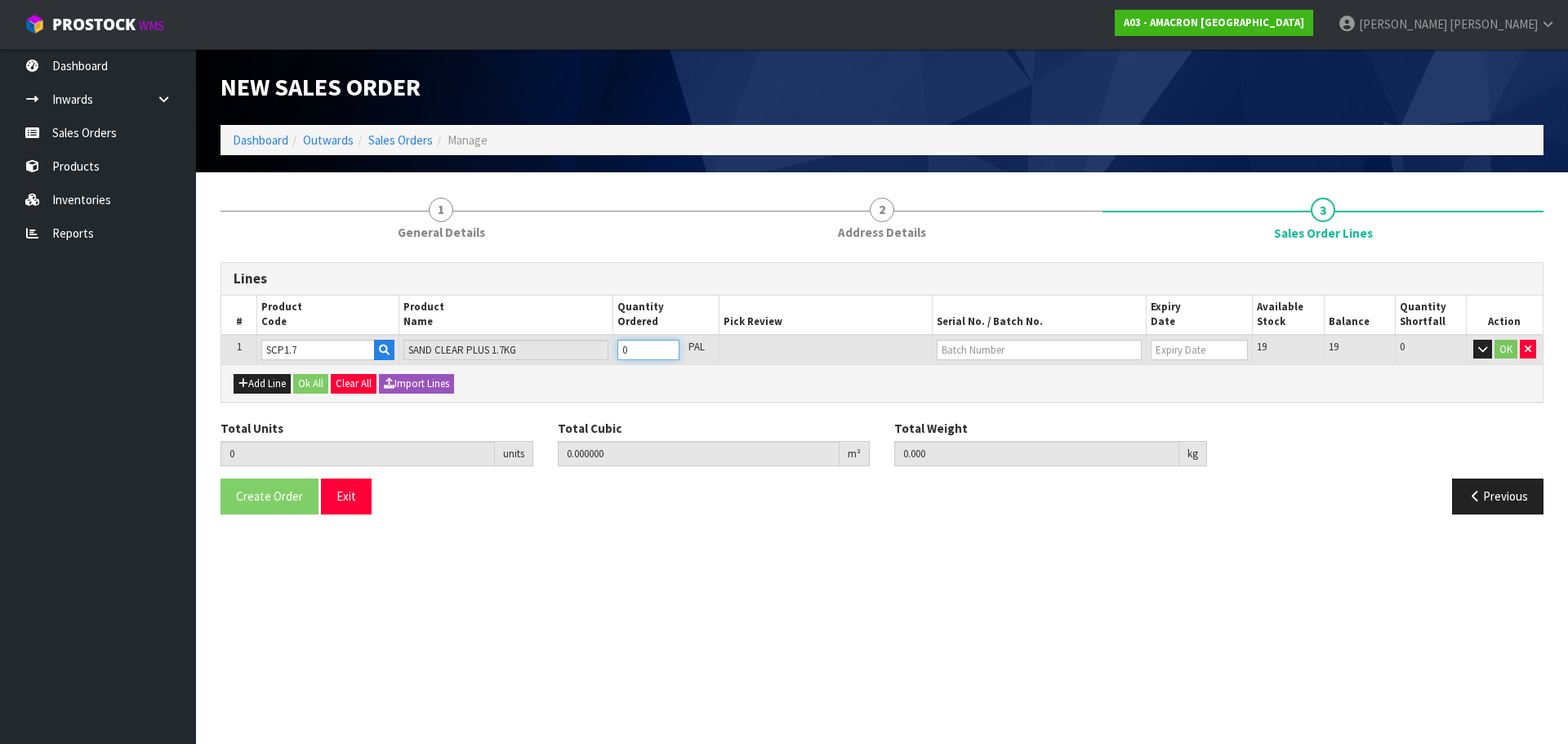
type input "0"
type input "1"
type input "0.011109"
type input "1.7"
type input "1"
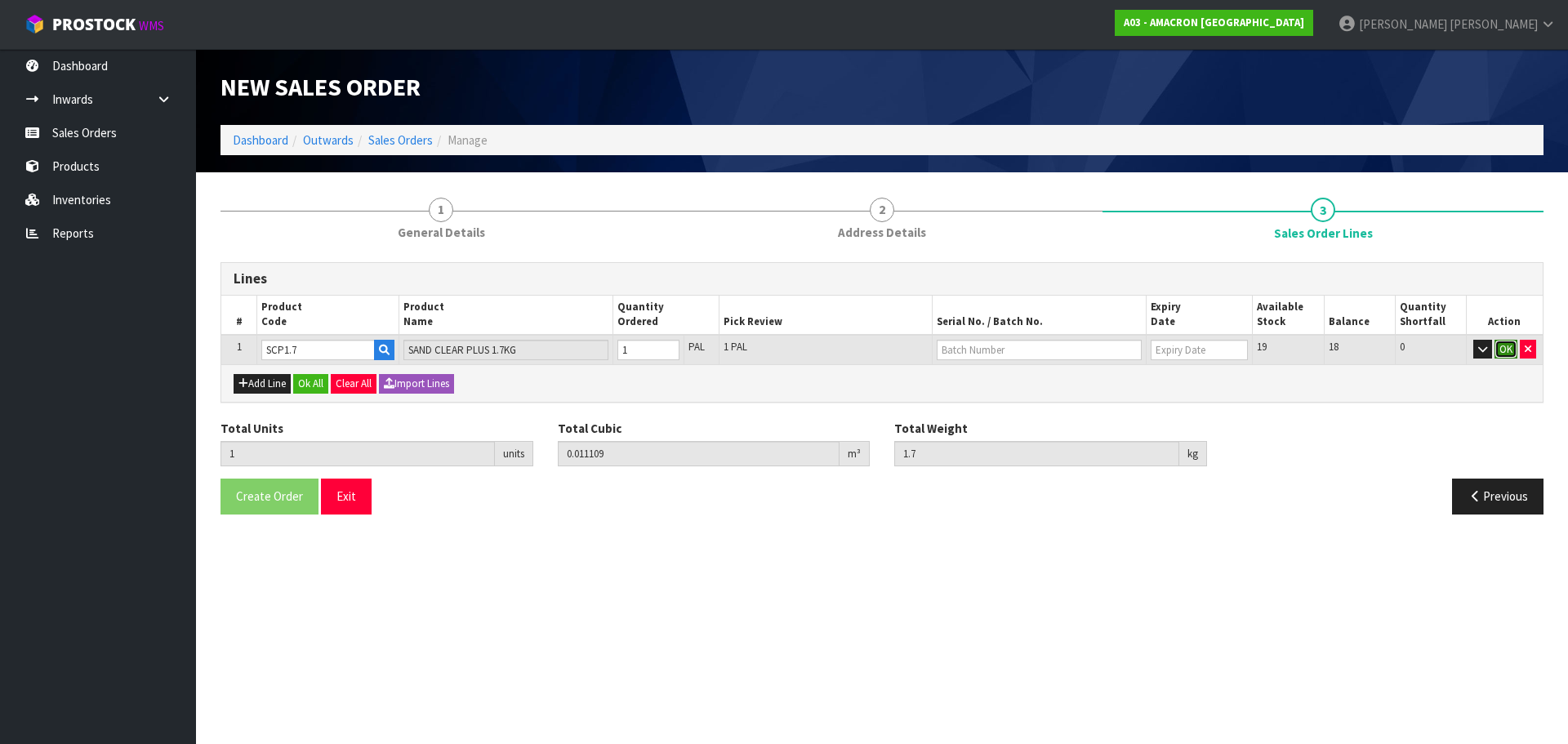
click at [1507, 346] on button "OK" at bounding box center [1506, 350] width 23 height 20
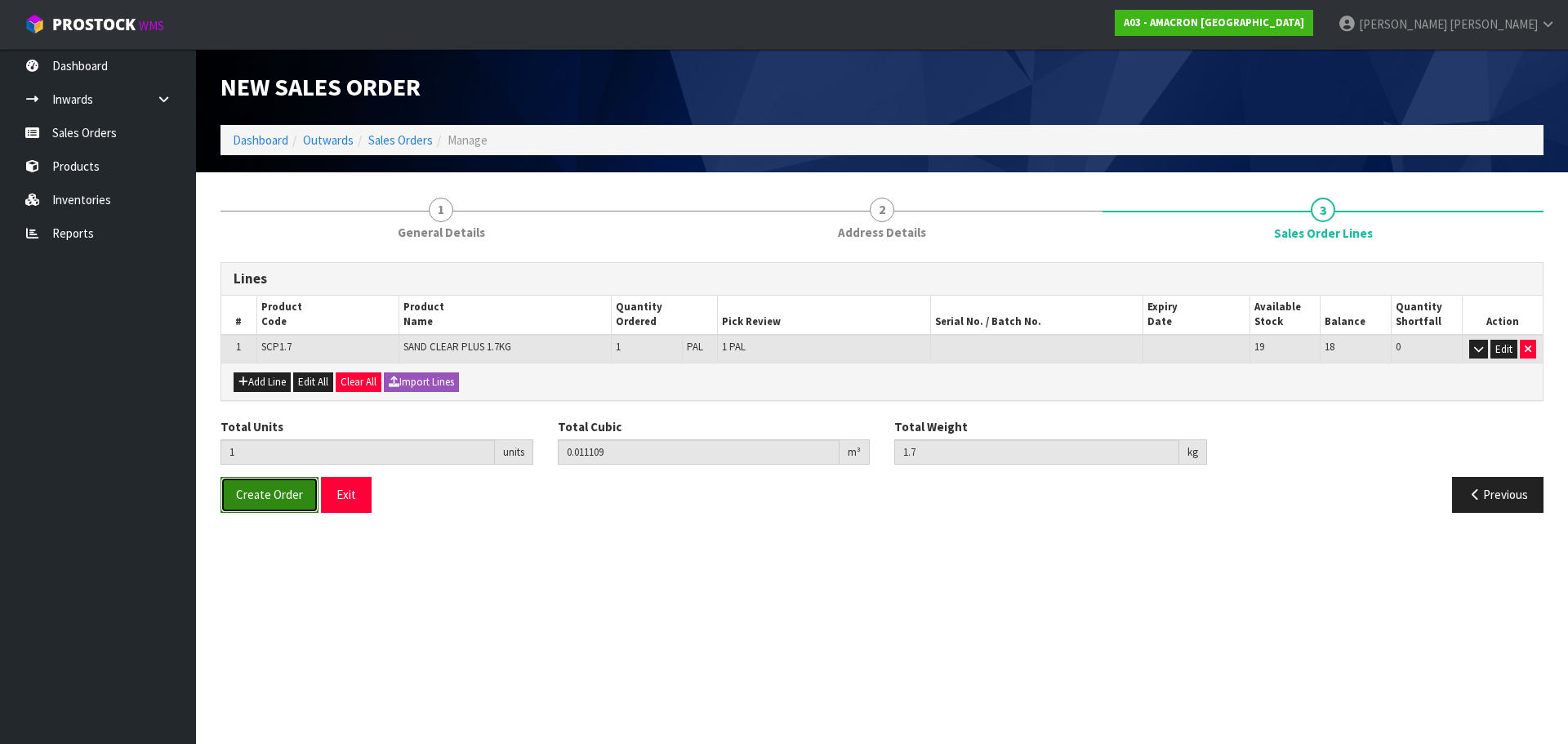
click at [223, 491] on button "Create Order" at bounding box center [269, 494] width 98 height 35
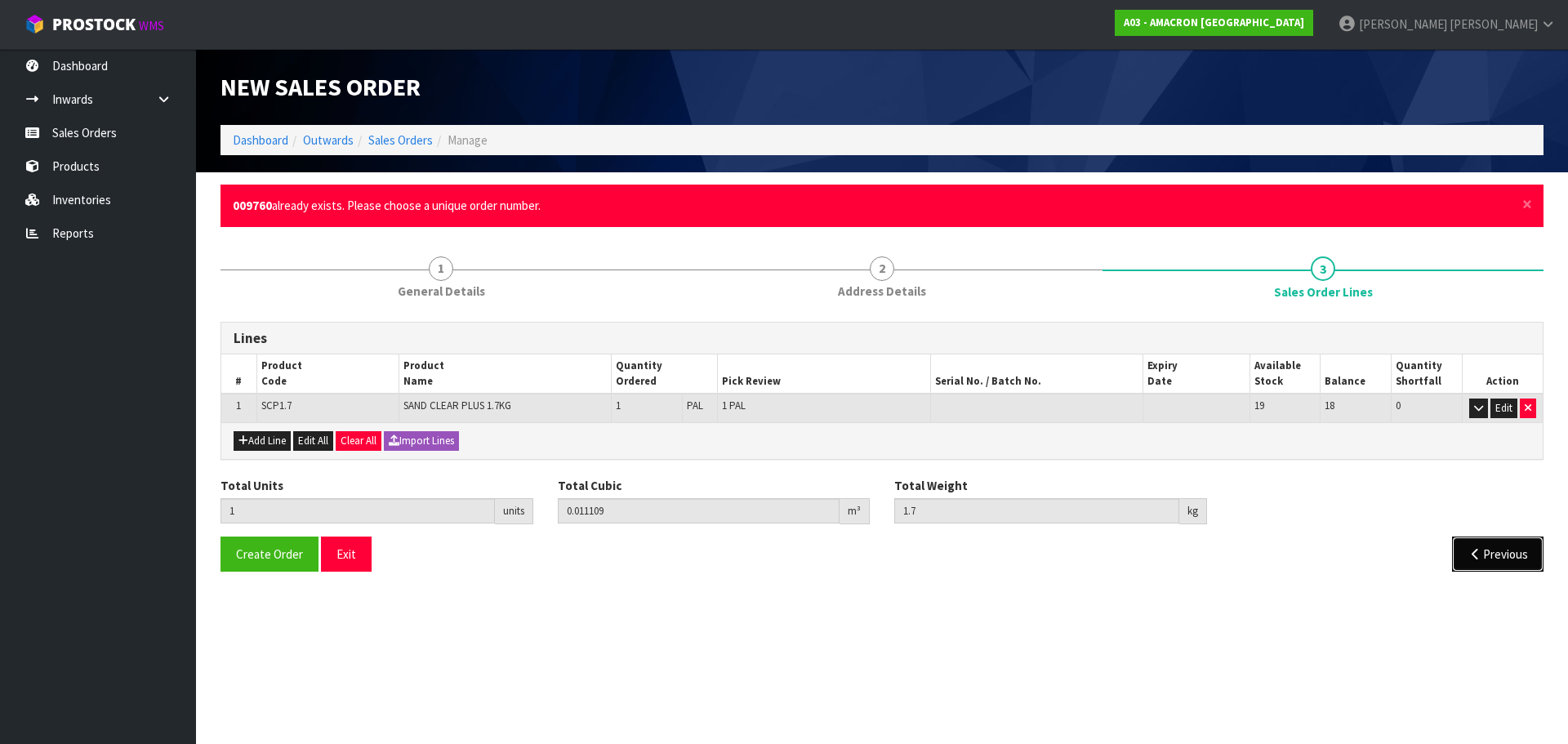
click at [1498, 569] on button "Previous" at bounding box center [1497, 553] width 91 height 35
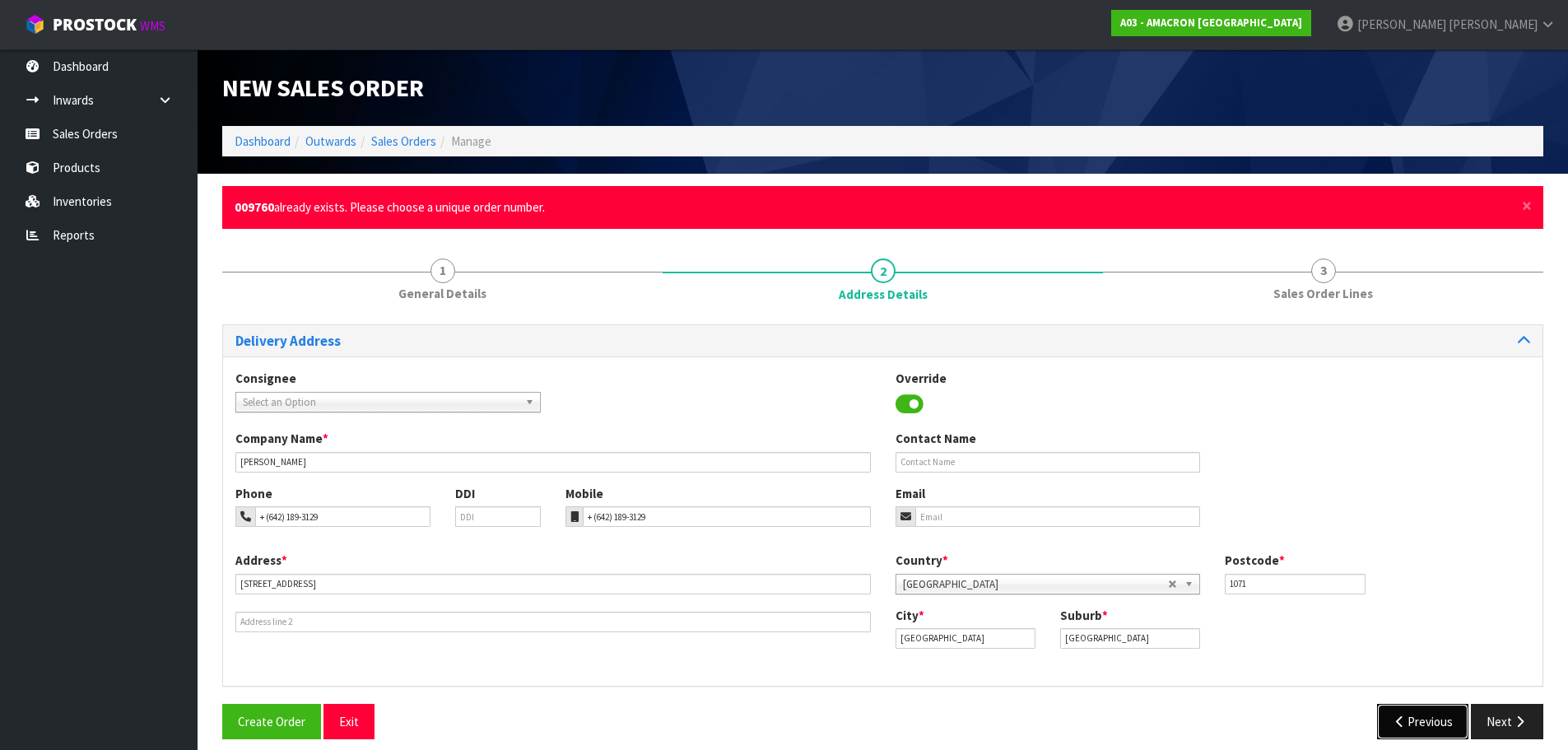
click at [1420, 723] on button "Previous" at bounding box center [1423, 721] width 92 height 36
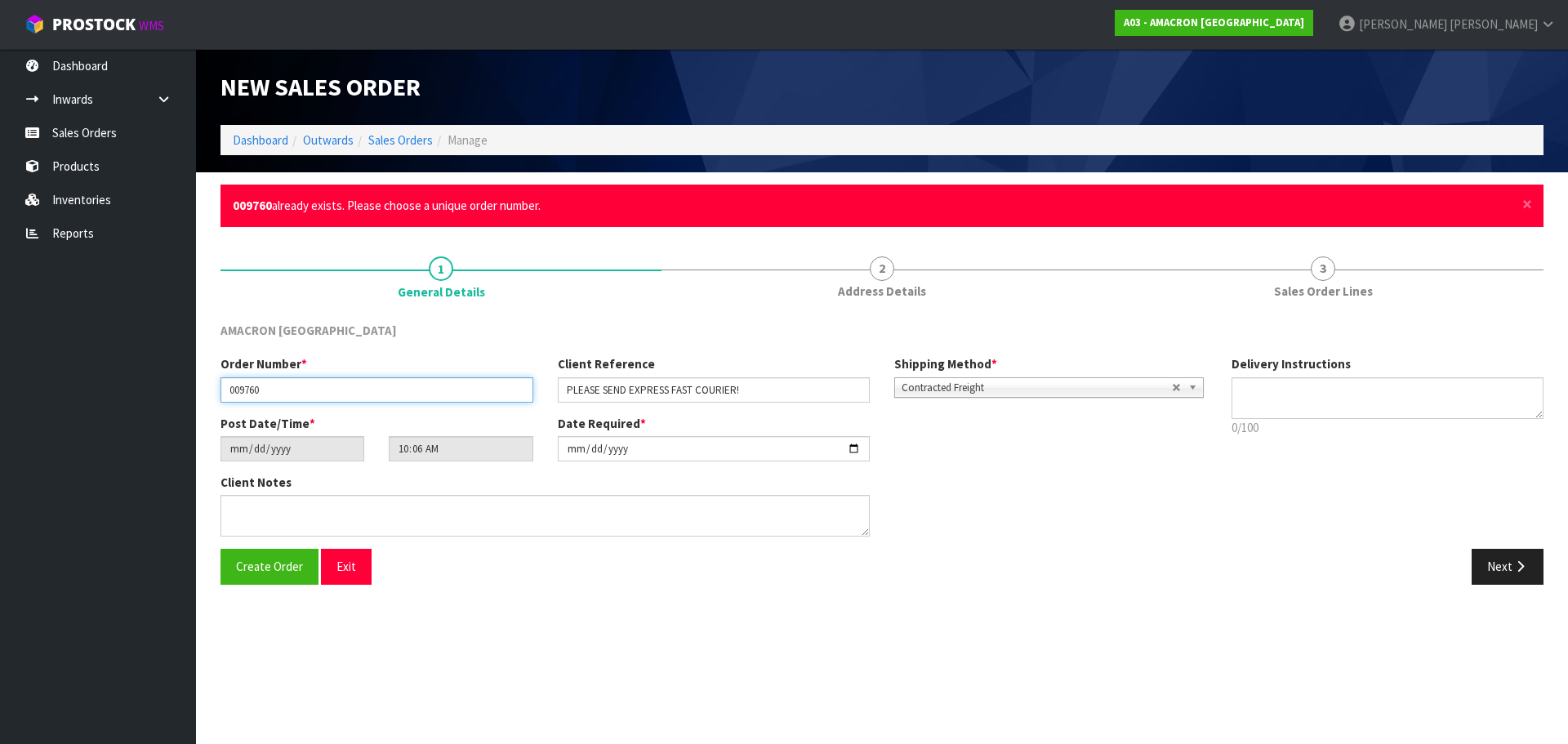
drag, startPoint x: 253, startPoint y: 395, endPoint x: 278, endPoint y: 385, distance: 26.9
click at [253, 395] on input "009760" at bounding box center [377, 390] width 313 height 25
click at [257, 392] on input "009760" at bounding box center [377, 390] width 313 height 25
type input "009780"
drag, startPoint x: 262, startPoint y: 570, endPoint x: 282, endPoint y: 570, distance: 20.0
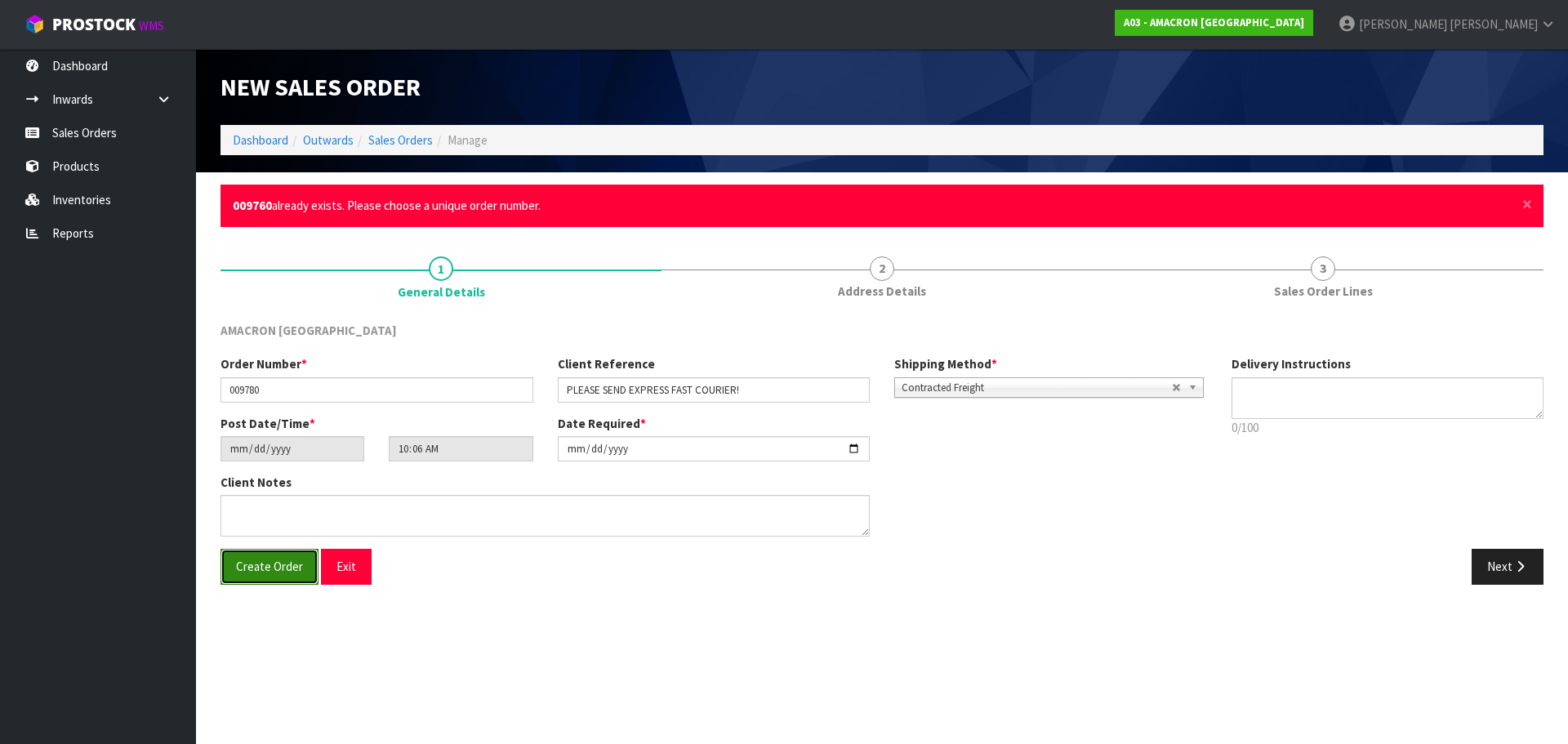
click at [262, 570] on span "Create Order" at bounding box center [269, 566] width 67 height 15
